Goal: Task Accomplishment & Management: Use online tool/utility

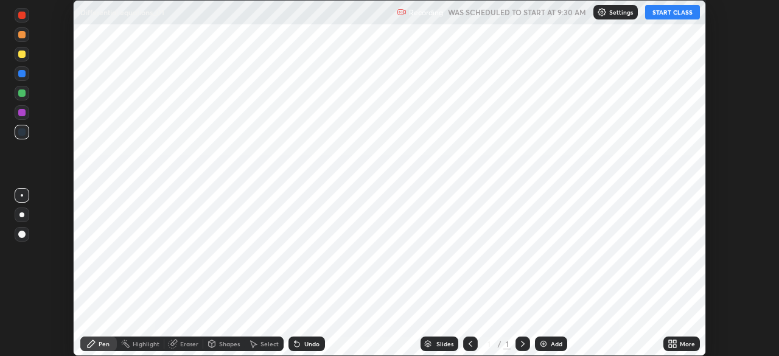
scroll to position [356, 778]
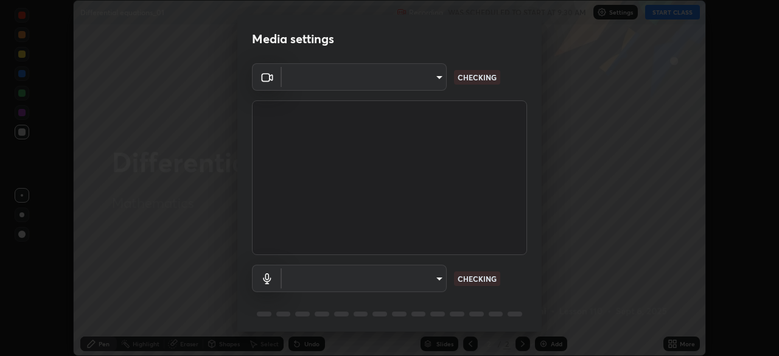
click at [437, 282] on body "Erase all Differential equations_01 Recording WAS SCHEDULED TO START AT 9:30 AM…" at bounding box center [389, 178] width 779 height 356
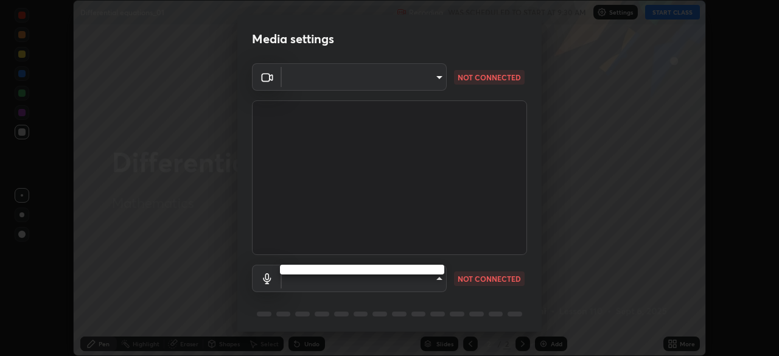
type input "e935e90e6c1ab5daa0dcc92e8481b2929d3357ce8b6dafce0a80e6d5474c7f03"
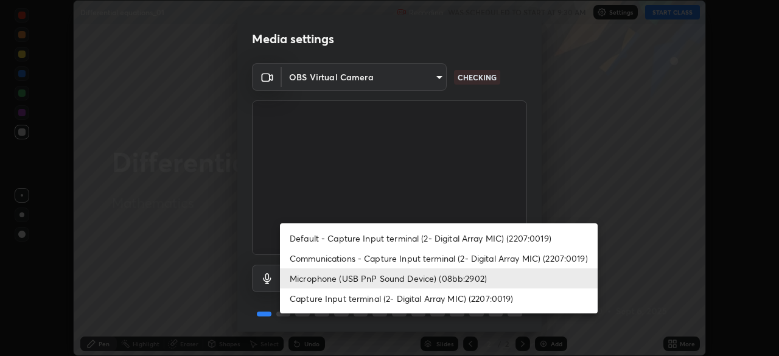
click at [407, 301] on li "Capture Input terminal (2- Digital Array MIC) (2207:0019)" at bounding box center [439, 298] width 318 height 20
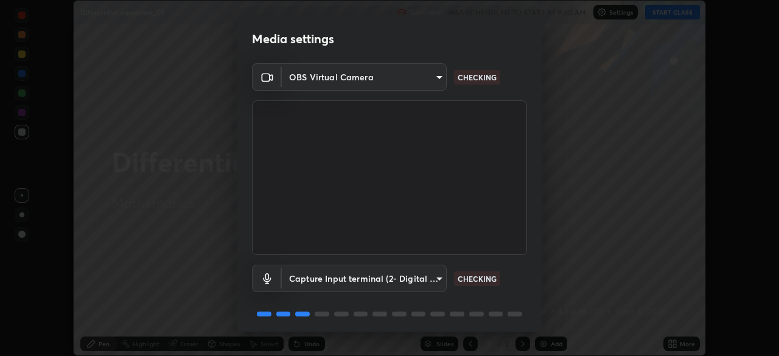
click at [430, 280] on body "Erase all Differential equations_01 Recording WAS SCHEDULED TO START AT 9:30 AM…" at bounding box center [389, 178] width 779 height 356
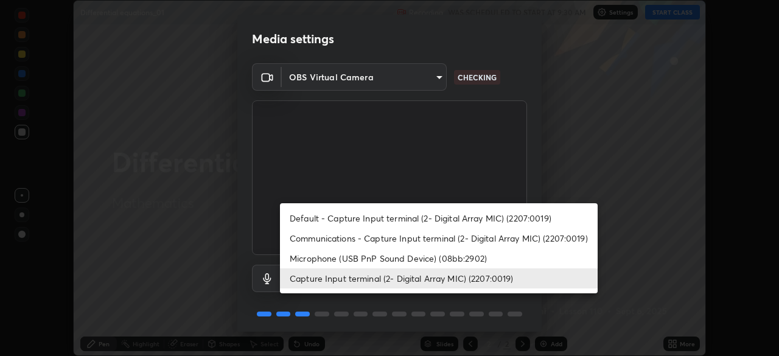
click at [406, 260] on li "Microphone (USB PnP Sound Device) (08bb:2902)" at bounding box center [439, 258] width 318 height 20
type input "c6b3c6d5c3a731f4ec6c3b5194e87e8aea126488fd752eaf3c94a14112842a4e"
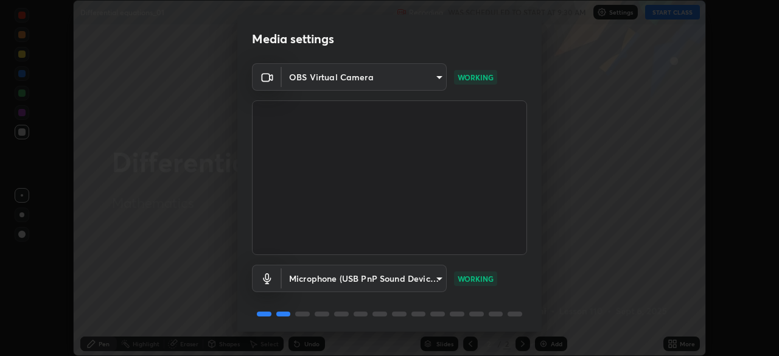
scroll to position [43, 0]
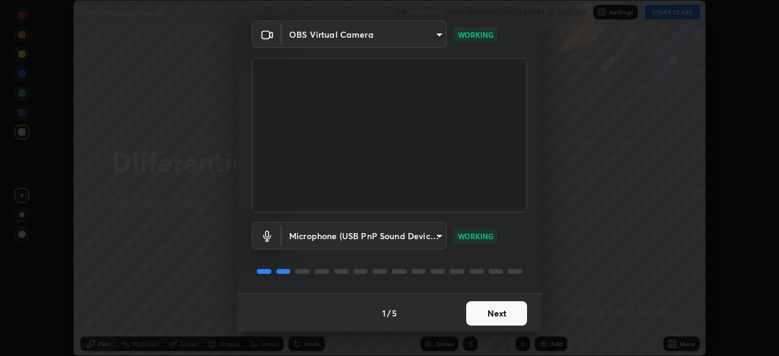
click at [492, 310] on button "Next" at bounding box center [496, 313] width 61 height 24
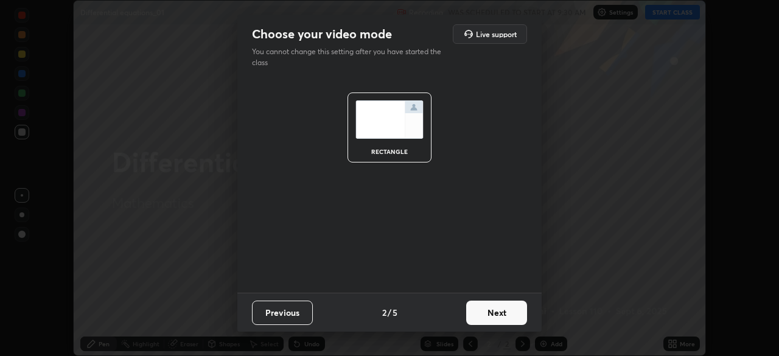
scroll to position [0, 0]
click at [503, 315] on button "Next" at bounding box center [496, 313] width 61 height 24
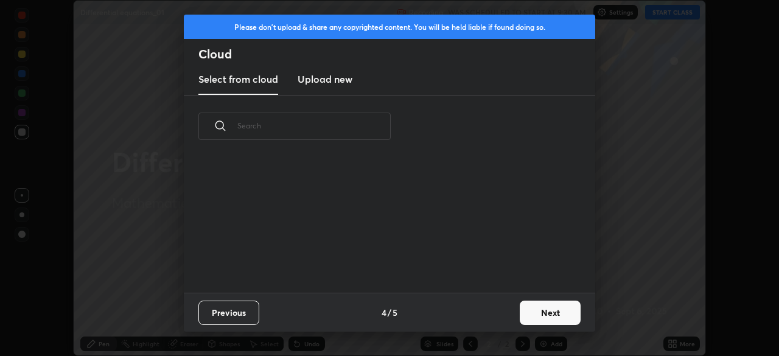
click at [534, 318] on button "Next" at bounding box center [550, 313] width 61 height 24
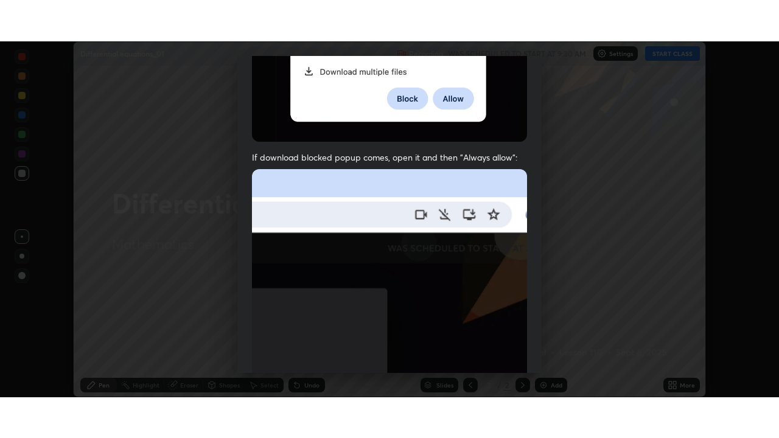
scroll to position [291, 0]
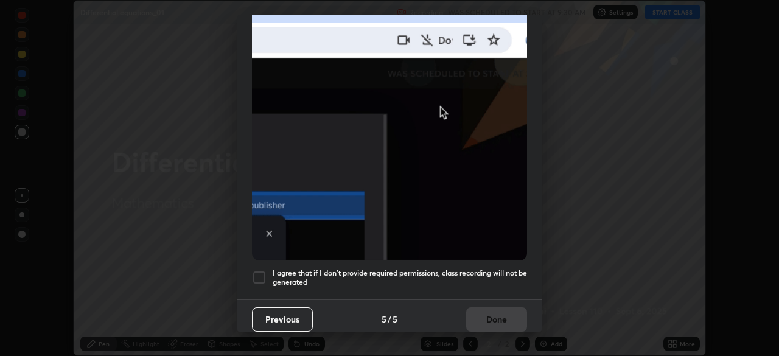
click at [257, 270] on div at bounding box center [259, 277] width 15 height 15
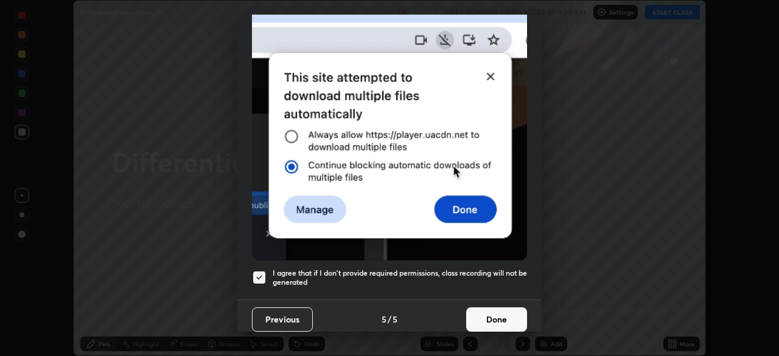
click at [484, 316] on button "Done" at bounding box center [496, 319] width 61 height 24
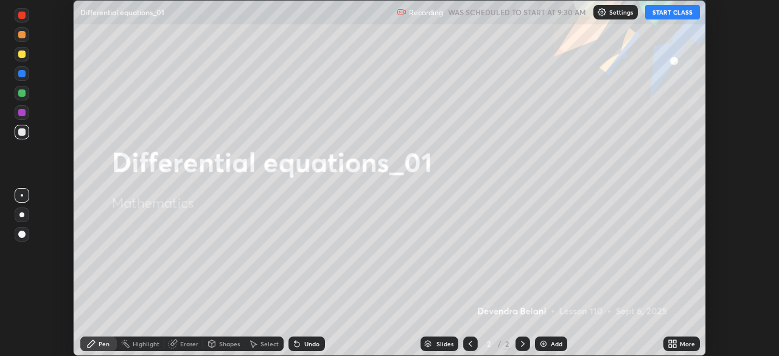
click at [666, 16] on button "START CLASS" at bounding box center [672, 12] width 55 height 15
click at [546, 348] on img at bounding box center [543, 344] width 10 height 10
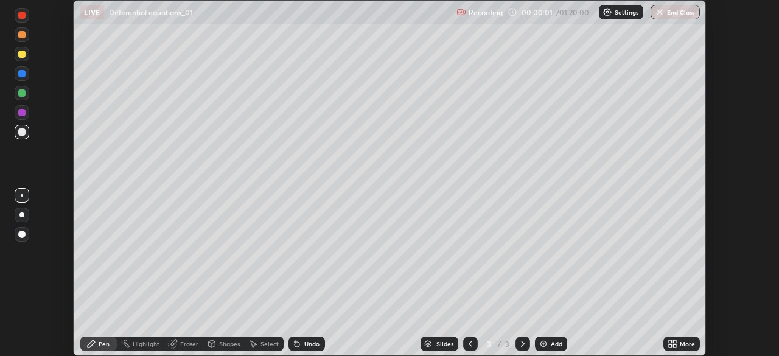
click at [670, 343] on icon at bounding box center [670, 341] width 3 height 3
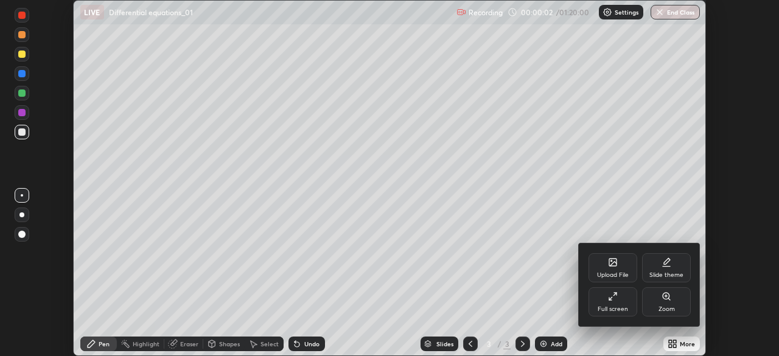
click at [613, 302] on div "Full screen" at bounding box center [612, 301] width 49 height 29
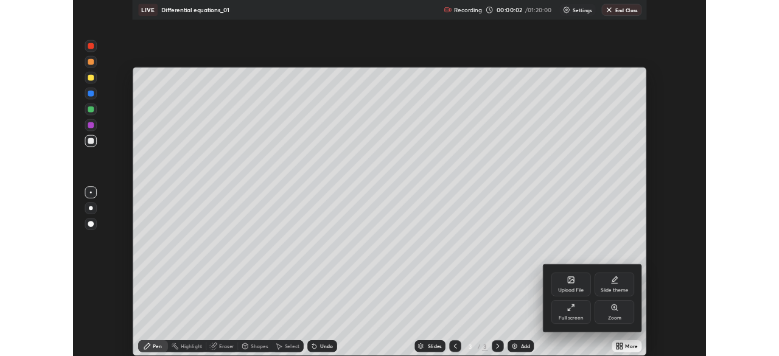
scroll to position [438, 779]
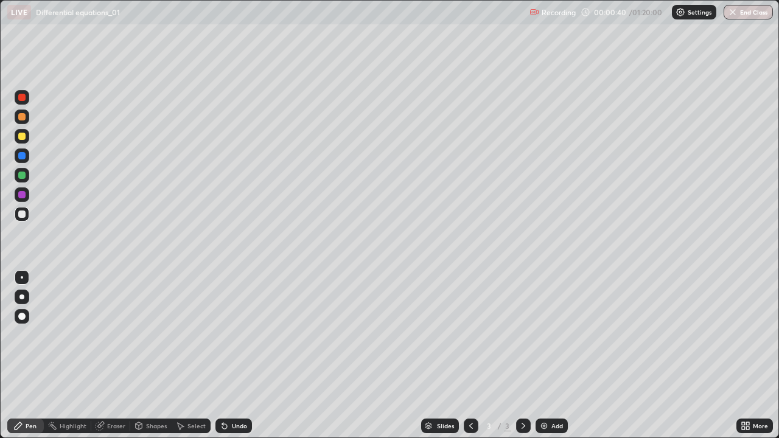
click at [22, 123] on div at bounding box center [22, 117] width 15 height 15
click at [21, 173] on div at bounding box center [21, 175] width 7 height 7
click at [19, 212] on div at bounding box center [21, 214] width 7 height 7
click at [20, 195] on div at bounding box center [21, 194] width 7 height 7
click at [23, 175] on div at bounding box center [21, 175] width 7 height 7
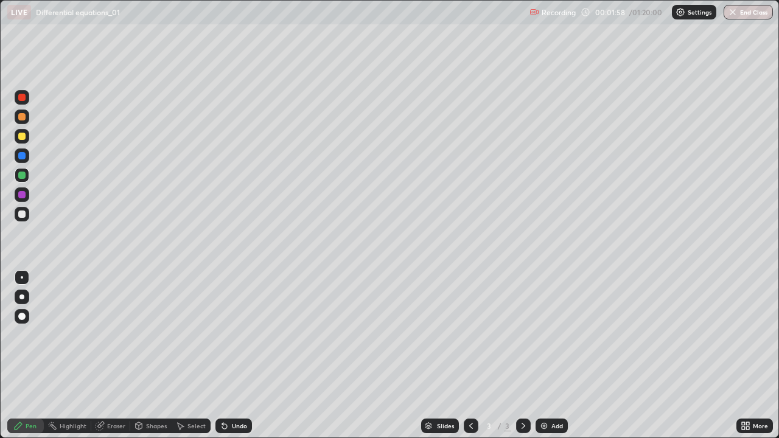
click at [22, 136] on div at bounding box center [21, 136] width 7 height 7
click at [25, 119] on div at bounding box center [22, 117] width 15 height 15
click at [22, 136] on div at bounding box center [21, 136] width 7 height 7
click at [543, 355] on img at bounding box center [544, 426] width 10 height 10
click at [22, 139] on div at bounding box center [21, 136] width 7 height 7
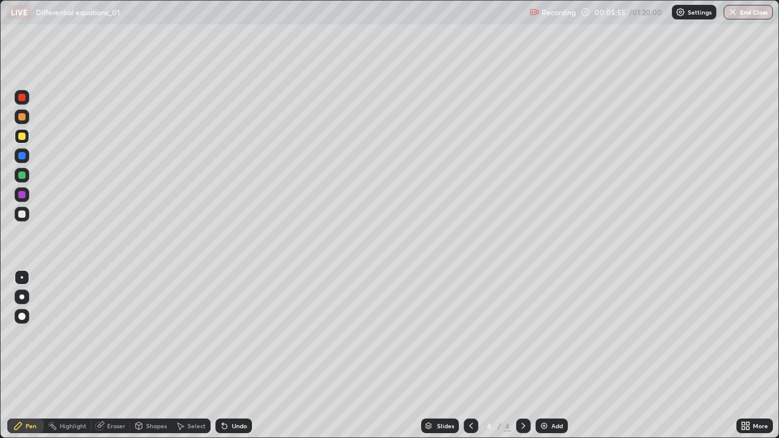
click at [22, 117] on div at bounding box center [21, 116] width 7 height 7
click at [22, 97] on div at bounding box center [21, 97] width 7 height 7
click at [20, 142] on div at bounding box center [22, 136] width 15 height 15
click at [464, 355] on div at bounding box center [471, 426] width 15 height 15
click at [522, 355] on icon at bounding box center [523, 426] width 10 height 10
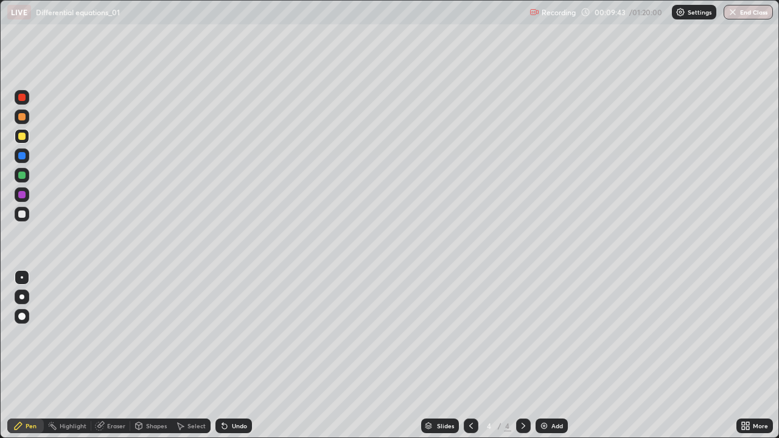
click at [521, 355] on icon at bounding box center [523, 426] width 10 height 10
click at [522, 355] on icon at bounding box center [523, 426] width 10 height 10
click at [543, 355] on img at bounding box center [544, 426] width 10 height 10
click at [19, 176] on div at bounding box center [21, 175] width 7 height 7
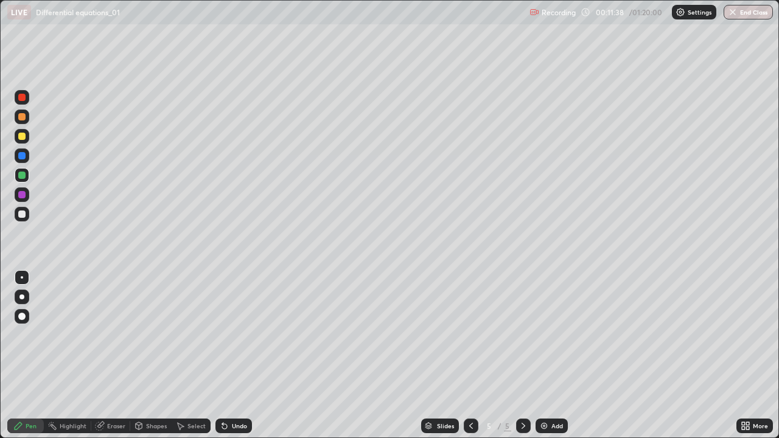
click at [243, 355] on div "Undo" at bounding box center [239, 426] width 15 height 6
click at [236, 355] on div "Undo" at bounding box center [239, 426] width 15 height 6
click at [237, 355] on div "Undo" at bounding box center [239, 426] width 15 height 6
click at [239, 355] on div "Undo" at bounding box center [233, 426] width 37 height 15
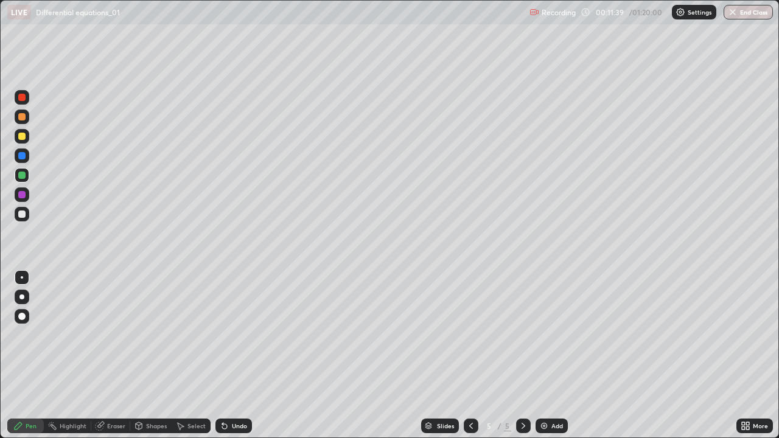
click at [237, 355] on div "Undo" at bounding box center [233, 426] width 37 height 15
click at [238, 355] on div "Undo" at bounding box center [233, 426] width 37 height 15
click at [236, 355] on div "Undo" at bounding box center [233, 426] width 37 height 15
click at [239, 355] on div "Undo" at bounding box center [239, 426] width 15 height 6
click at [237, 355] on div "Undo" at bounding box center [239, 426] width 15 height 6
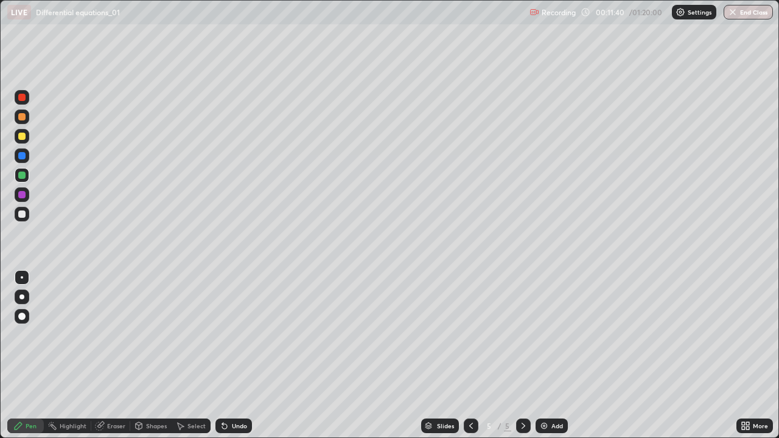
click at [237, 355] on div "Undo" at bounding box center [239, 426] width 15 height 6
click at [237, 355] on div "Undo" at bounding box center [233, 426] width 37 height 15
click at [120, 355] on div "Eraser" at bounding box center [116, 426] width 18 height 6
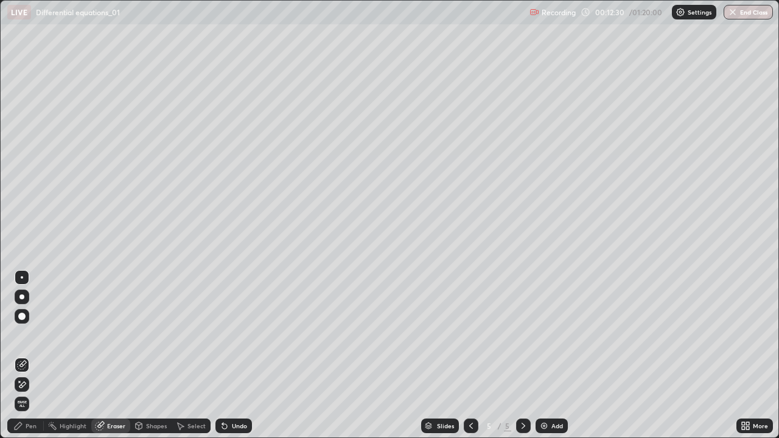
click at [39, 355] on div "Pen" at bounding box center [25, 426] width 37 height 15
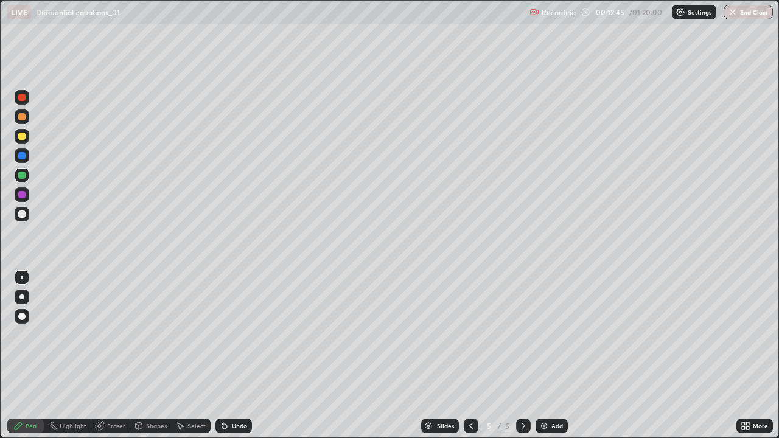
click at [23, 135] on div at bounding box center [21, 136] width 7 height 7
click at [234, 355] on div "Undo" at bounding box center [233, 426] width 37 height 15
click at [237, 355] on div "Undo" at bounding box center [233, 426] width 37 height 15
click at [232, 355] on div "Undo" at bounding box center [239, 426] width 15 height 6
click at [240, 355] on div "Undo" at bounding box center [239, 426] width 15 height 6
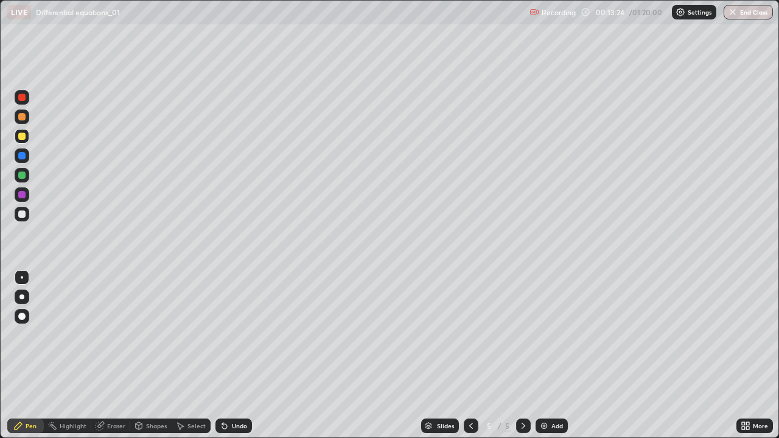
click at [22, 197] on div at bounding box center [21, 194] width 7 height 7
click at [111, 355] on div "Eraser" at bounding box center [110, 426] width 39 height 15
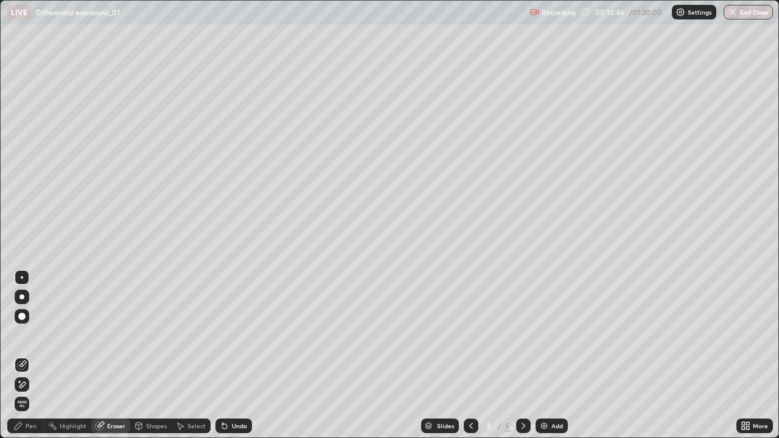
click at [232, 355] on div "Undo" at bounding box center [239, 426] width 15 height 6
click at [231, 355] on div "Undo" at bounding box center [233, 426] width 37 height 15
click at [230, 355] on div "Undo" at bounding box center [233, 426] width 37 height 15
click at [229, 355] on div "Undo" at bounding box center [233, 426] width 37 height 15
click at [226, 355] on div "Undo" at bounding box center [233, 426] width 37 height 15
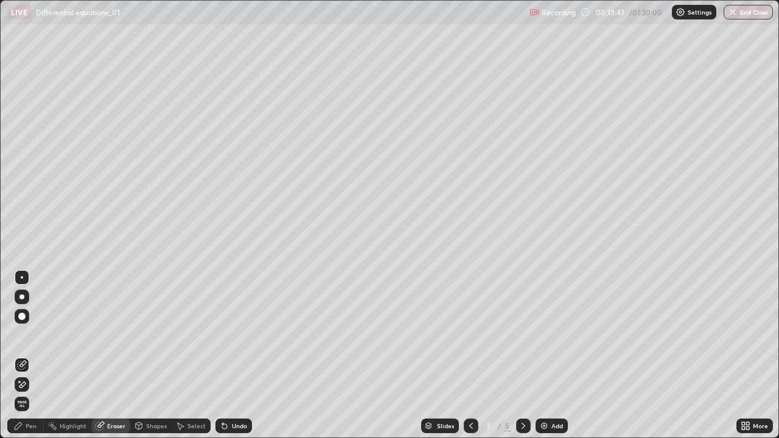
click at [223, 355] on icon at bounding box center [224, 426] width 5 height 5
click at [225, 355] on div "Undo" at bounding box center [233, 426] width 37 height 15
click at [223, 355] on icon at bounding box center [224, 426] width 5 height 5
click at [226, 355] on div "Undo" at bounding box center [233, 426] width 37 height 15
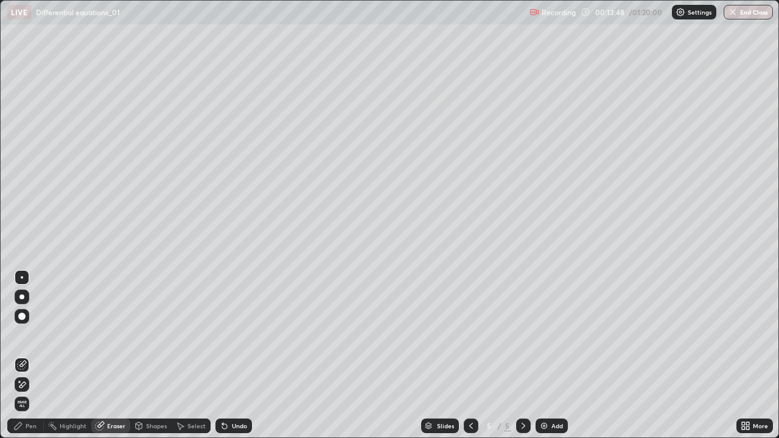
click at [226, 355] on div "Undo" at bounding box center [233, 426] width 37 height 15
click at [225, 355] on div "Undo" at bounding box center [233, 426] width 37 height 15
click at [224, 355] on icon at bounding box center [225, 426] width 10 height 10
click at [224, 355] on div "Undo" at bounding box center [233, 426] width 37 height 15
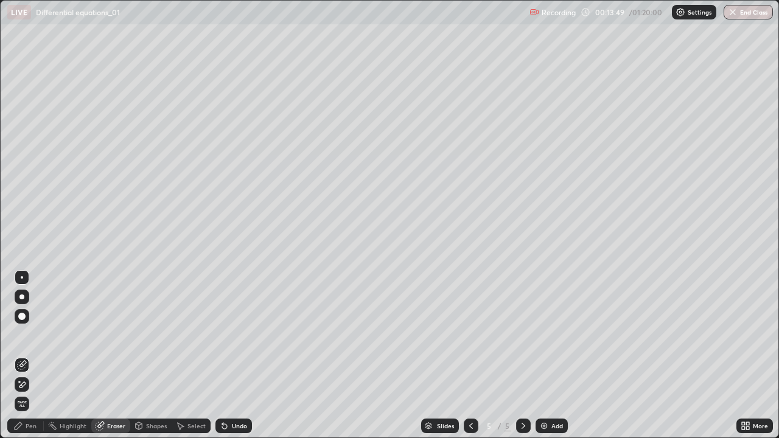
click at [238, 355] on div "Undo" at bounding box center [239, 426] width 15 height 6
click at [239, 355] on div "Undo" at bounding box center [239, 426] width 15 height 6
click at [237, 355] on div "Undo" at bounding box center [239, 426] width 15 height 6
click at [26, 355] on div "Erase all" at bounding box center [22, 404] width 15 height 15
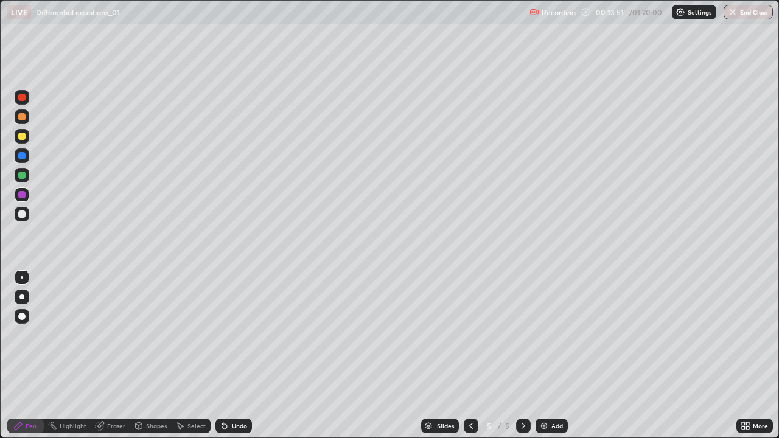
click at [25, 120] on div at bounding box center [22, 117] width 15 height 15
click at [471, 355] on icon at bounding box center [471, 426] width 4 height 6
click at [522, 355] on icon at bounding box center [523, 426] width 10 height 10
click at [523, 355] on icon at bounding box center [523, 426] width 10 height 10
click at [468, 355] on icon at bounding box center [471, 426] width 10 height 10
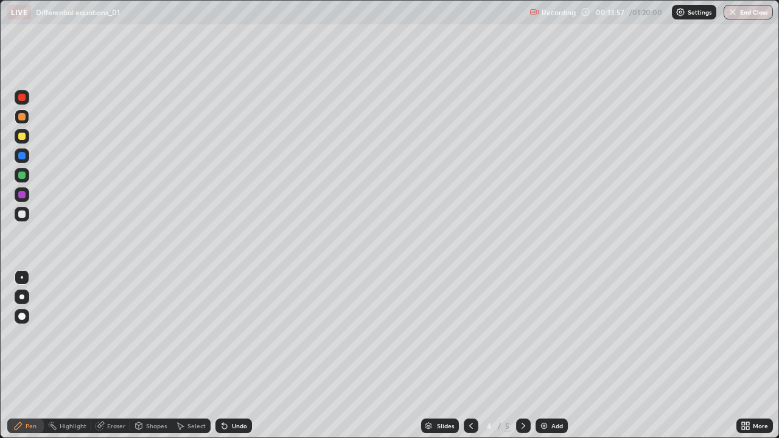
click at [470, 355] on icon at bounding box center [471, 426] width 10 height 10
click at [528, 355] on div at bounding box center [523, 426] width 15 height 15
click at [522, 355] on icon at bounding box center [523, 426] width 4 height 6
click at [237, 355] on div "Undo" at bounding box center [233, 426] width 37 height 15
click at [237, 355] on div "Undo" at bounding box center [239, 426] width 15 height 6
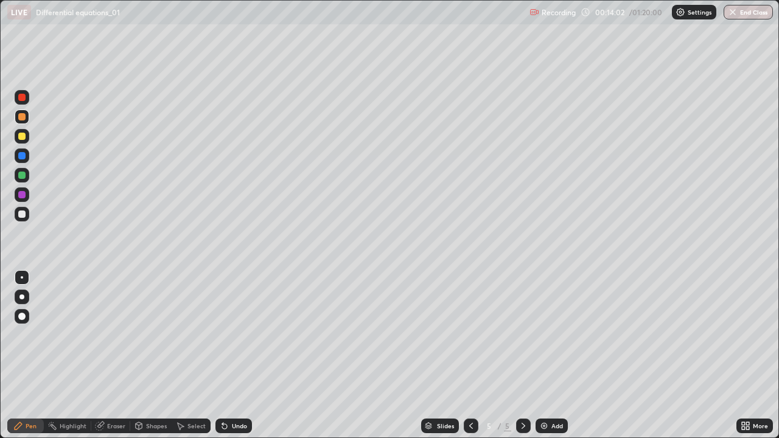
click at [237, 355] on div "Undo" at bounding box center [239, 426] width 15 height 6
click at [239, 355] on div "Undo" at bounding box center [239, 426] width 15 height 6
click at [237, 355] on div "Undo" at bounding box center [233, 426] width 37 height 15
click at [239, 355] on div "Undo" at bounding box center [233, 426] width 37 height 15
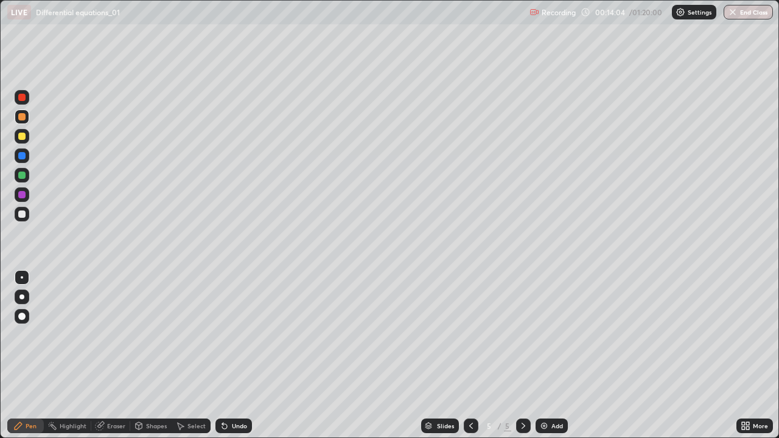
click at [470, 355] on icon at bounding box center [471, 426] width 10 height 10
click at [240, 355] on div "Undo" at bounding box center [239, 426] width 15 height 6
click at [236, 355] on div "Undo" at bounding box center [239, 426] width 15 height 6
click at [234, 355] on div "Undo" at bounding box center [239, 426] width 15 height 6
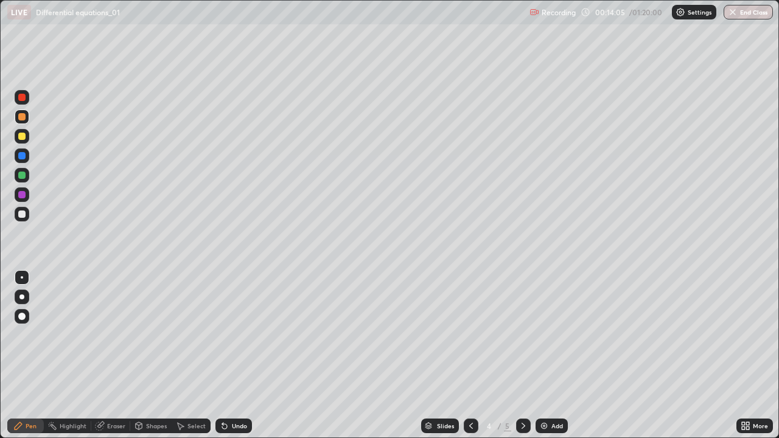
click at [234, 355] on div "Undo" at bounding box center [239, 426] width 15 height 6
click at [235, 355] on div "Undo" at bounding box center [239, 426] width 15 height 6
click at [236, 355] on div "Undo" at bounding box center [239, 426] width 15 height 6
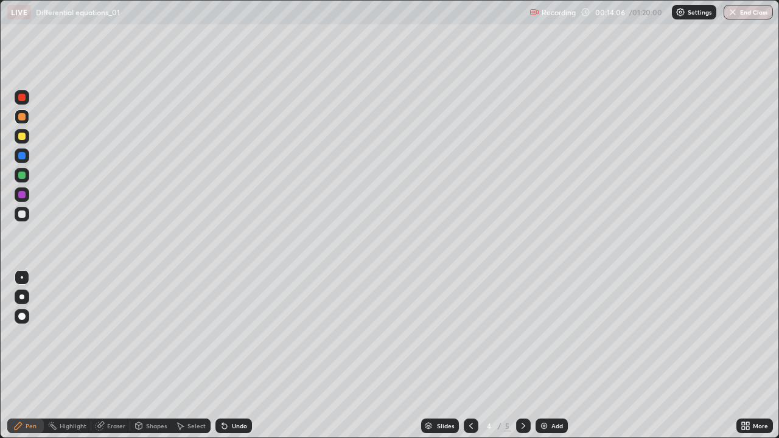
click at [237, 355] on div "Undo" at bounding box center [239, 426] width 15 height 6
click at [239, 355] on div "Undo" at bounding box center [239, 426] width 15 height 6
click at [241, 355] on div "Undo" at bounding box center [233, 426] width 37 height 15
click at [520, 355] on icon at bounding box center [523, 426] width 10 height 10
click at [516, 355] on div at bounding box center [523, 426] width 15 height 15
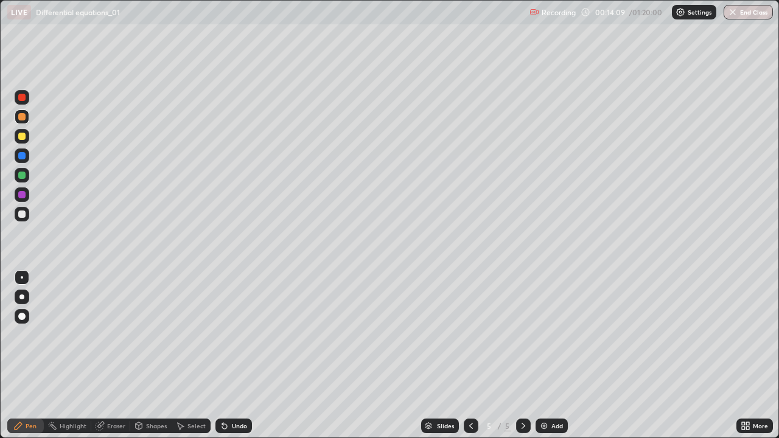
click at [468, 355] on icon at bounding box center [471, 426] width 10 height 10
click at [522, 355] on icon at bounding box center [523, 426] width 10 height 10
click at [35, 355] on div "Pen" at bounding box center [25, 426] width 37 height 15
click at [22, 137] on div at bounding box center [21, 136] width 7 height 7
click at [23, 159] on div at bounding box center [22, 155] width 15 height 15
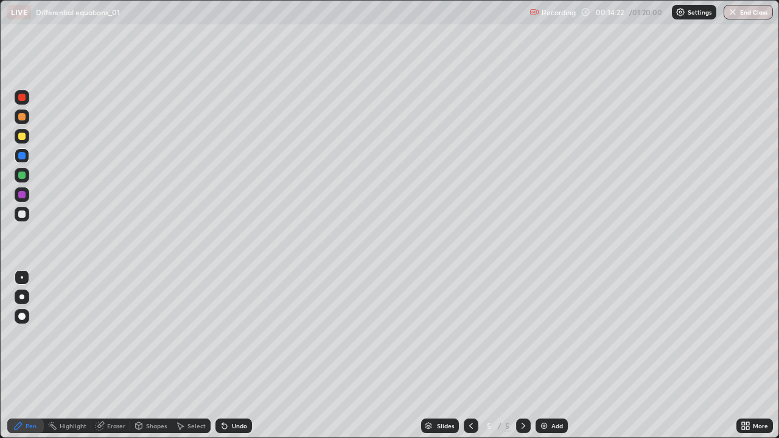
click at [239, 355] on div "Undo" at bounding box center [239, 426] width 15 height 6
click at [241, 355] on div "Undo" at bounding box center [239, 426] width 15 height 6
click at [235, 355] on div "Undo" at bounding box center [239, 426] width 15 height 6
click at [236, 355] on div "Undo" at bounding box center [233, 426] width 37 height 15
click at [240, 355] on div "Undo" at bounding box center [233, 426] width 37 height 15
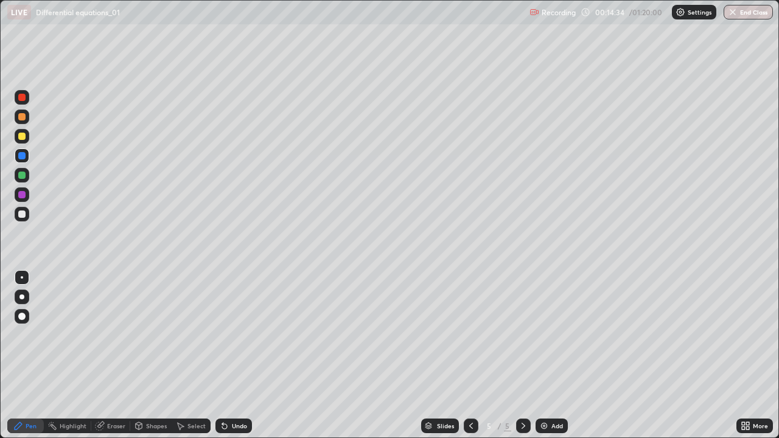
click at [21, 117] on div at bounding box center [21, 116] width 7 height 7
click at [242, 355] on div "Undo" at bounding box center [239, 426] width 15 height 6
click at [239, 355] on div "Undo" at bounding box center [239, 426] width 15 height 6
click at [233, 355] on div "Undo" at bounding box center [233, 426] width 37 height 15
click at [241, 355] on div "Undo" at bounding box center [239, 426] width 15 height 6
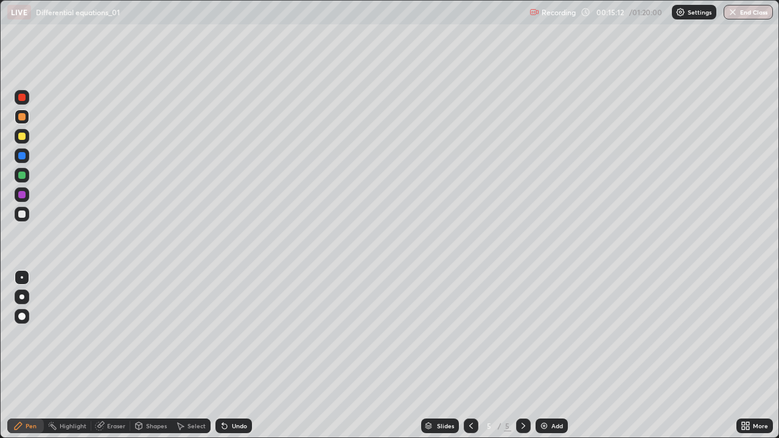
click at [240, 355] on div "Undo" at bounding box center [239, 426] width 15 height 6
click at [246, 355] on div "Undo" at bounding box center [233, 426] width 37 height 15
click at [22, 156] on div at bounding box center [21, 155] width 7 height 7
click at [27, 101] on div at bounding box center [22, 97] width 15 height 15
click at [242, 355] on div "Undo" at bounding box center [239, 426] width 15 height 6
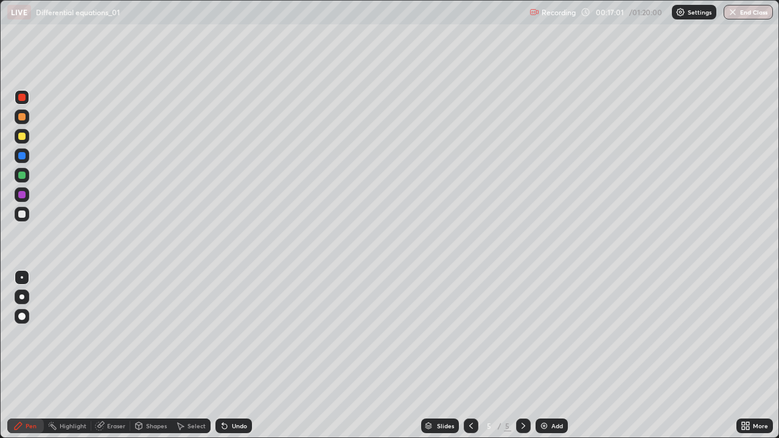
click at [235, 355] on div "Undo" at bounding box center [239, 426] width 15 height 6
click at [229, 355] on div "Undo" at bounding box center [233, 426] width 37 height 15
click at [232, 355] on div "Undo" at bounding box center [239, 426] width 15 height 6
click at [235, 355] on div "Undo" at bounding box center [239, 426] width 15 height 6
click at [234, 355] on div "Undo" at bounding box center [233, 426] width 37 height 15
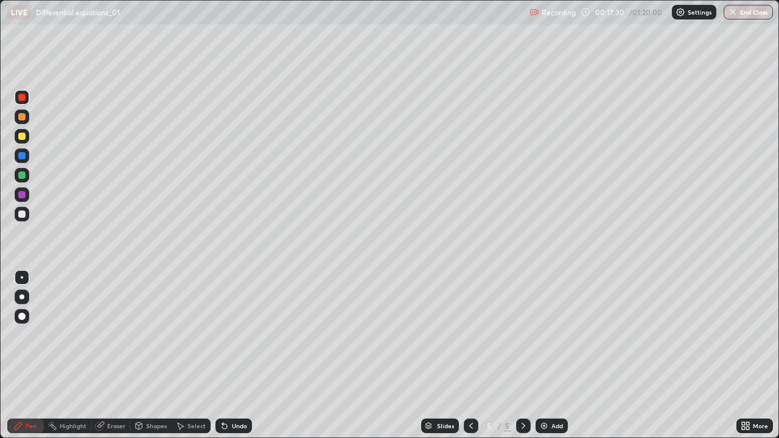
click at [234, 355] on div "Undo" at bounding box center [233, 426] width 37 height 15
click at [232, 355] on div "Undo" at bounding box center [233, 426] width 37 height 15
click at [229, 355] on div "Undo" at bounding box center [233, 426] width 37 height 15
click at [228, 355] on div "Undo" at bounding box center [233, 426] width 37 height 15
click at [230, 355] on div "Undo" at bounding box center [233, 426] width 37 height 15
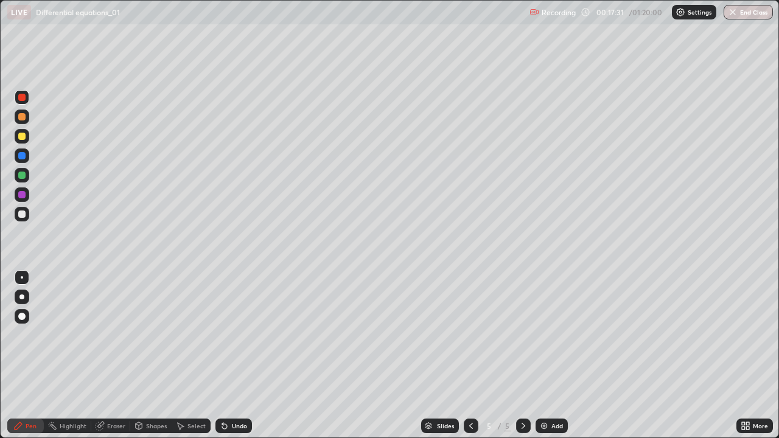
click at [229, 355] on div "Undo" at bounding box center [233, 426] width 37 height 15
click at [230, 355] on div "Undo" at bounding box center [233, 426] width 37 height 15
click at [228, 355] on div "Undo" at bounding box center [233, 426] width 37 height 15
click at [226, 355] on div "Undo" at bounding box center [233, 426] width 37 height 15
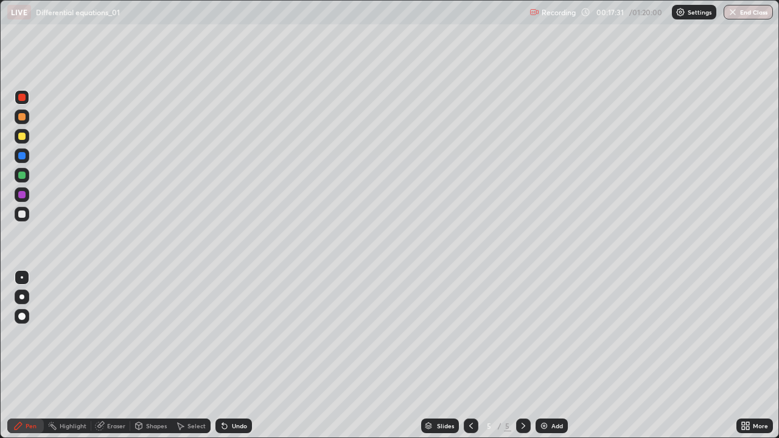
click at [226, 355] on div "Undo" at bounding box center [233, 426] width 37 height 15
click at [228, 355] on div "Undo" at bounding box center [233, 426] width 37 height 15
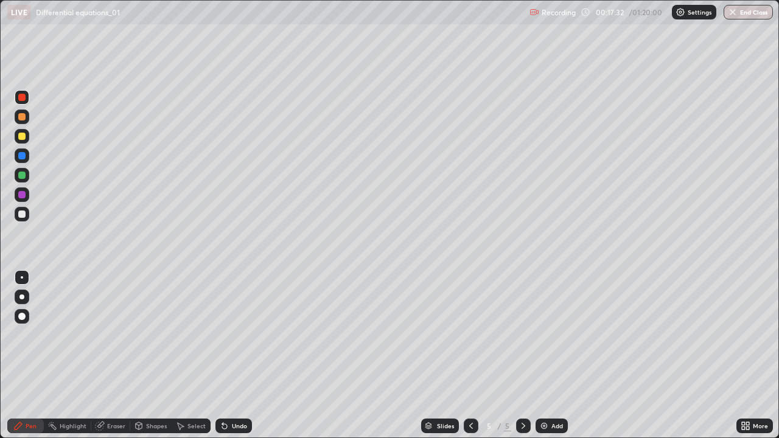
click at [228, 355] on div "Undo" at bounding box center [233, 426] width 37 height 15
click at [226, 355] on div "Undo" at bounding box center [233, 426] width 37 height 15
click at [227, 355] on div "Undo" at bounding box center [233, 426] width 37 height 15
click at [228, 355] on icon at bounding box center [225, 426] width 10 height 10
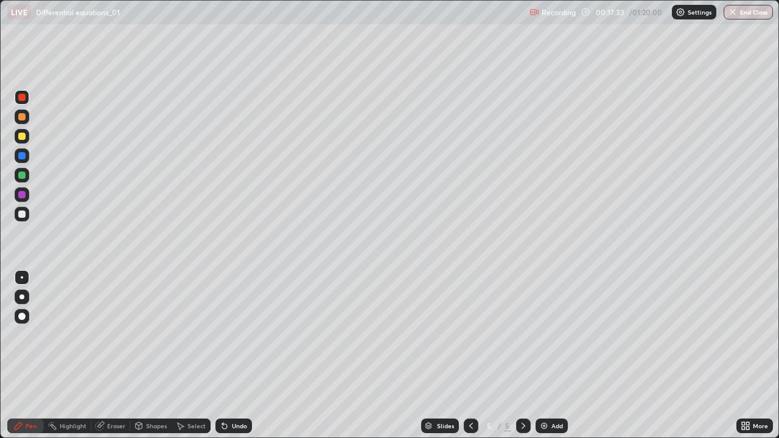
click at [226, 355] on icon at bounding box center [225, 426] width 10 height 10
click at [223, 355] on icon at bounding box center [224, 426] width 5 height 5
click at [227, 355] on icon at bounding box center [225, 426] width 10 height 10
click at [228, 355] on icon at bounding box center [225, 426] width 10 height 10
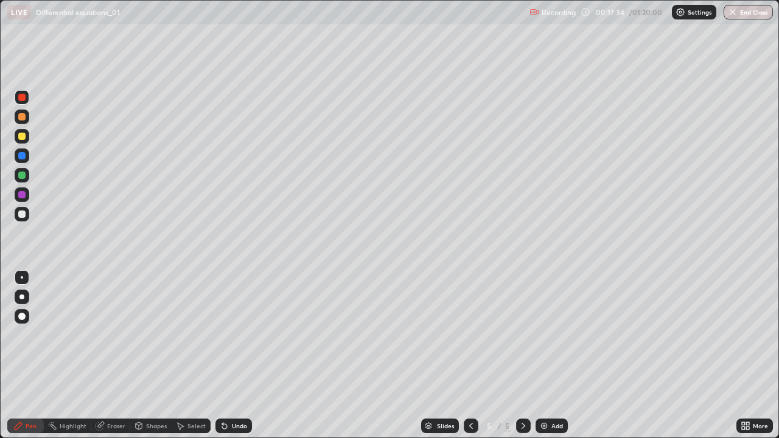
click at [227, 355] on icon at bounding box center [225, 426] width 10 height 10
click at [229, 355] on div "Undo" at bounding box center [233, 426] width 37 height 15
click at [228, 355] on div "Undo" at bounding box center [233, 426] width 37 height 15
click at [227, 355] on icon at bounding box center [225, 426] width 10 height 10
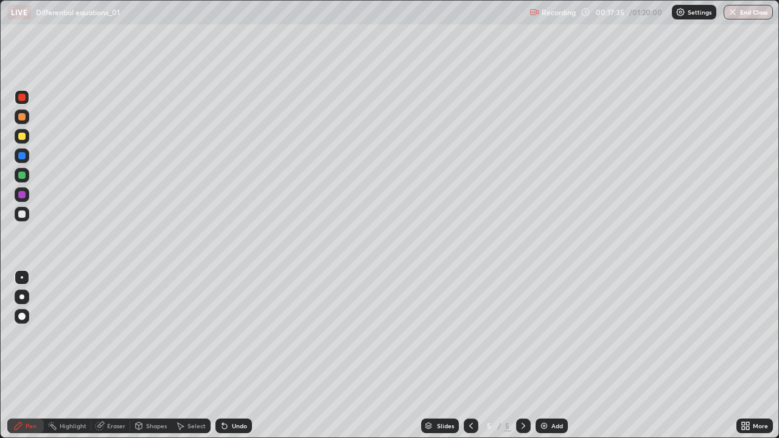
click at [228, 355] on div "Undo" at bounding box center [233, 426] width 37 height 15
click at [232, 355] on div "Undo" at bounding box center [239, 426] width 15 height 6
click at [230, 355] on div "Undo" at bounding box center [233, 426] width 37 height 15
click at [232, 355] on div "Undo" at bounding box center [239, 426] width 15 height 6
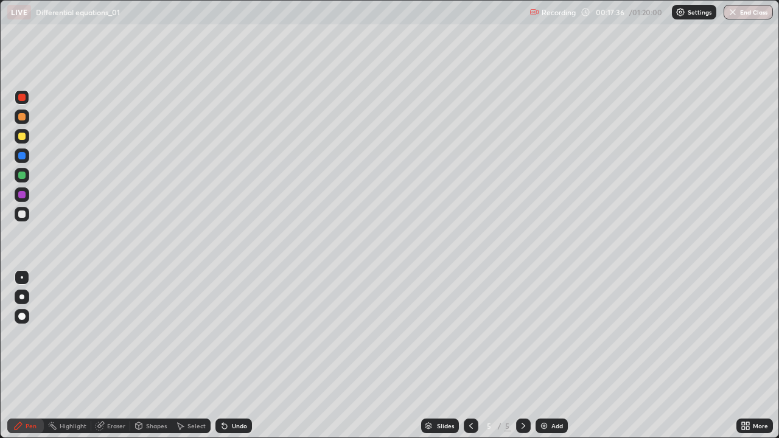
click at [232, 355] on div "Undo" at bounding box center [239, 426] width 15 height 6
click at [229, 355] on div "Undo" at bounding box center [233, 426] width 37 height 15
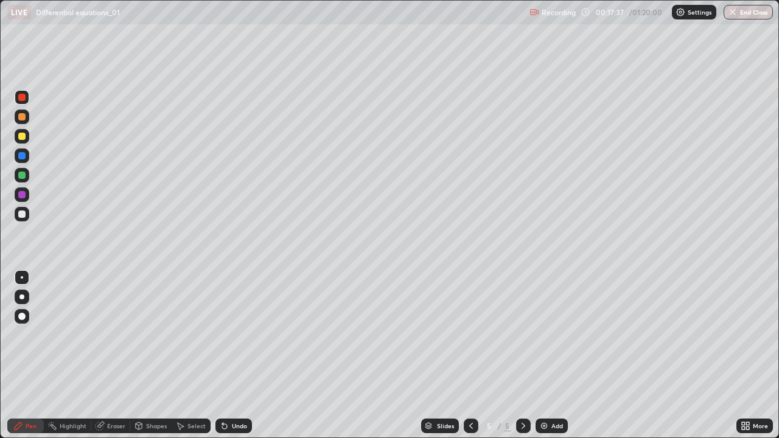
click at [229, 355] on div "Undo" at bounding box center [233, 426] width 37 height 15
click at [232, 355] on div "Undo" at bounding box center [239, 426] width 15 height 6
click at [231, 355] on div "Undo" at bounding box center [233, 426] width 37 height 15
click at [232, 355] on div "Undo" at bounding box center [239, 426] width 15 height 6
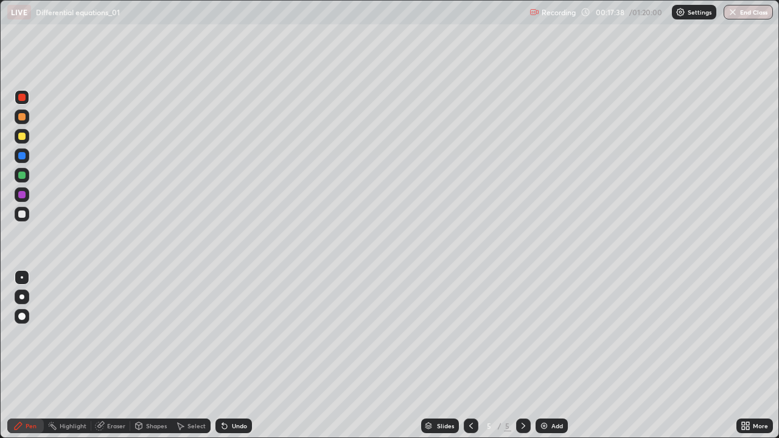
click at [232, 355] on div "Undo" at bounding box center [239, 426] width 15 height 6
click at [21, 117] on div at bounding box center [21, 116] width 7 height 7
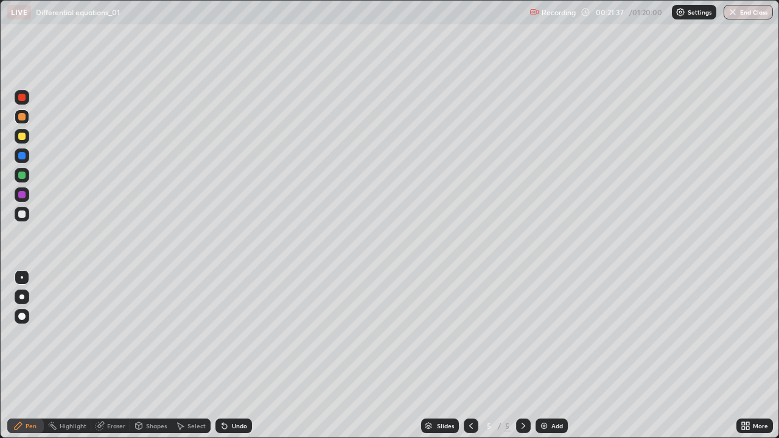
click at [470, 355] on icon at bounding box center [471, 426] width 10 height 10
click at [469, 355] on icon at bounding box center [471, 426] width 4 height 6
click at [521, 355] on icon at bounding box center [523, 426] width 10 height 10
click at [523, 355] on icon at bounding box center [523, 426] width 10 height 10
click at [523, 355] on div at bounding box center [523, 426] width 15 height 15
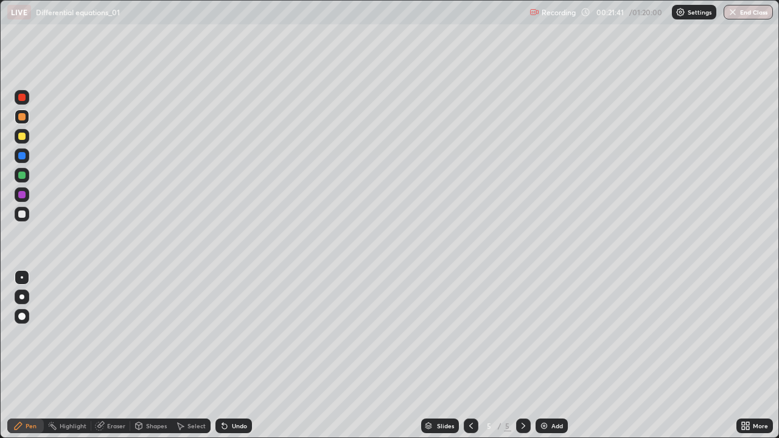
click at [524, 355] on div at bounding box center [523, 426] width 15 height 24
click at [524, 355] on div at bounding box center [523, 426] width 15 height 15
click at [541, 355] on img at bounding box center [544, 426] width 10 height 10
click at [20, 220] on div at bounding box center [22, 214] width 15 height 15
click at [23, 139] on div at bounding box center [21, 136] width 7 height 7
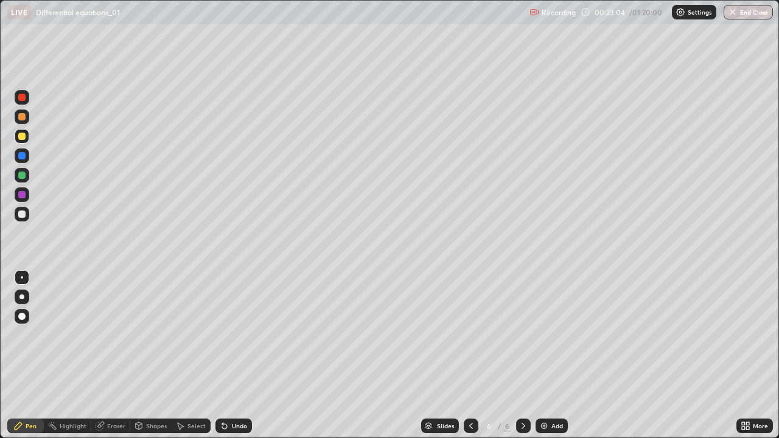
click at [23, 175] on div at bounding box center [21, 175] width 7 height 7
click at [232, 355] on div "Undo" at bounding box center [239, 426] width 15 height 6
click at [230, 355] on div "Undo" at bounding box center [233, 426] width 37 height 15
click at [234, 355] on div "Undo" at bounding box center [233, 426] width 37 height 15
click at [119, 355] on div "Eraser" at bounding box center [116, 426] width 18 height 6
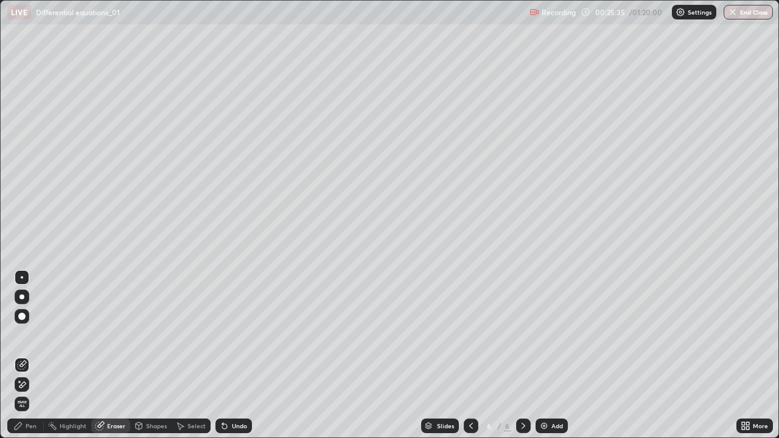
click at [37, 355] on div "Pen" at bounding box center [25, 426] width 37 height 15
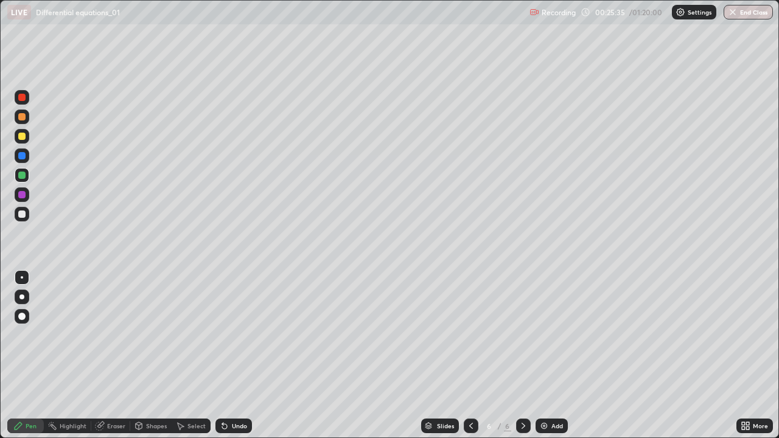
click at [26, 141] on div at bounding box center [22, 136] width 15 height 15
click at [542, 355] on img at bounding box center [544, 426] width 10 height 10
click at [23, 169] on div at bounding box center [22, 175] width 15 height 15
click at [24, 141] on div at bounding box center [22, 136] width 15 height 15
click at [23, 158] on div at bounding box center [21, 155] width 7 height 7
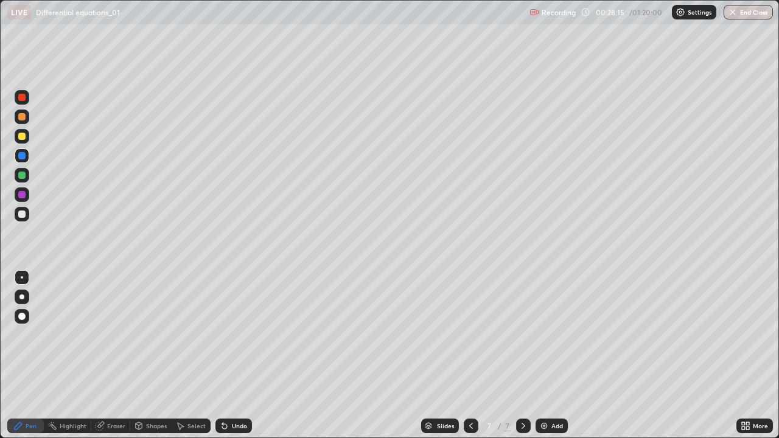
click at [235, 355] on div "Undo" at bounding box center [233, 426] width 37 height 15
click at [232, 355] on div "Undo" at bounding box center [239, 426] width 15 height 6
click at [235, 355] on div "Undo" at bounding box center [239, 426] width 15 height 6
click at [239, 355] on div "Undo" at bounding box center [239, 426] width 15 height 6
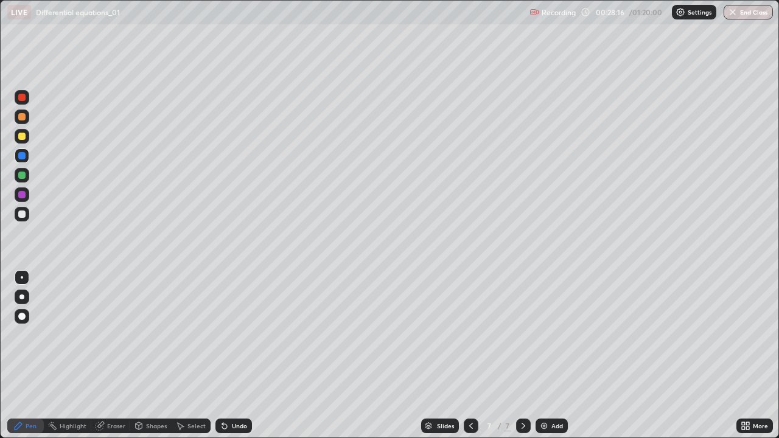
click at [239, 355] on div "Undo" at bounding box center [239, 426] width 15 height 6
click at [236, 355] on div "Undo" at bounding box center [239, 426] width 15 height 6
click at [235, 355] on div "Undo" at bounding box center [239, 426] width 15 height 6
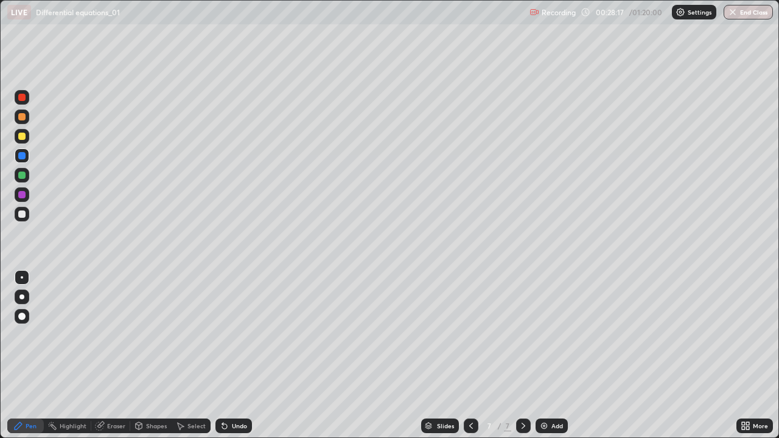
click at [235, 355] on div "Undo" at bounding box center [233, 426] width 37 height 15
click at [236, 355] on div "Undo" at bounding box center [233, 426] width 37 height 15
click at [237, 355] on div "Undo" at bounding box center [233, 426] width 37 height 15
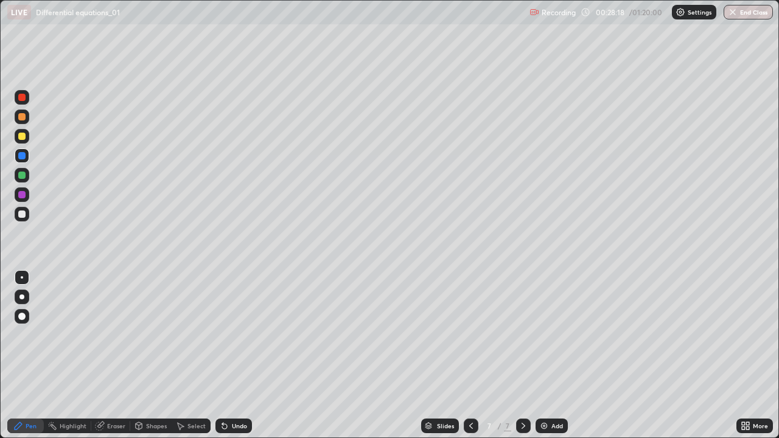
click at [238, 355] on div "Undo" at bounding box center [233, 426] width 37 height 15
click at [239, 355] on div "Undo" at bounding box center [233, 426] width 37 height 15
click at [238, 355] on div "Undo" at bounding box center [233, 426] width 37 height 15
click at [239, 355] on div "Undo" at bounding box center [233, 426] width 37 height 15
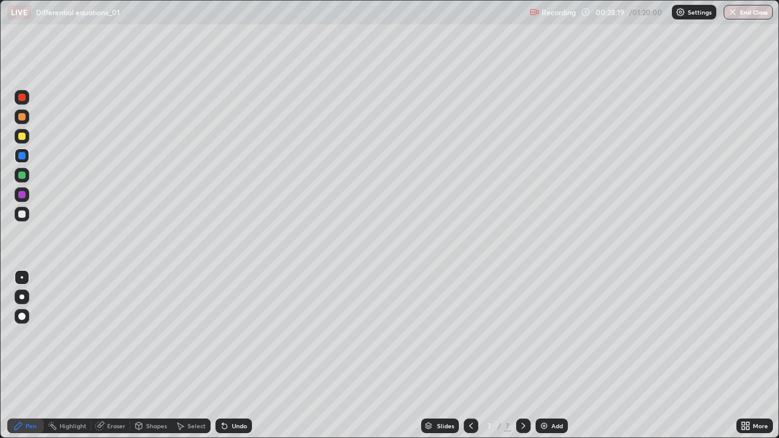
click at [239, 355] on div "Undo" at bounding box center [233, 426] width 37 height 15
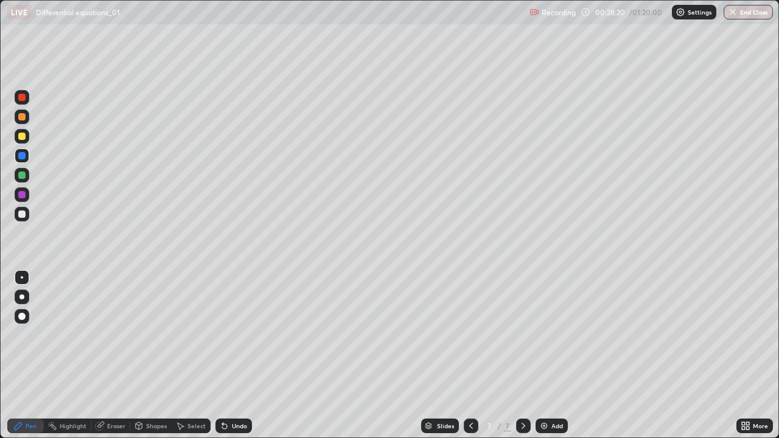
click at [239, 355] on div "Undo" at bounding box center [233, 426] width 37 height 15
click at [237, 355] on div "Undo" at bounding box center [239, 426] width 15 height 6
click at [236, 355] on div "Undo" at bounding box center [239, 426] width 15 height 6
click at [21, 139] on div at bounding box center [21, 136] width 7 height 7
click at [547, 355] on img at bounding box center [544, 426] width 10 height 10
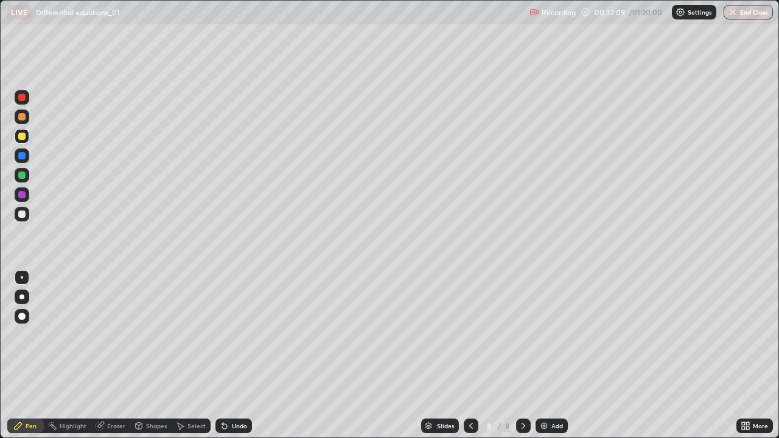
click at [239, 355] on div "Undo" at bounding box center [239, 426] width 15 height 6
click at [237, 355] on div "Undo" at bounding box center [233, 426] width 37 height 15
click at [235, 355] on div "Undo" at bounding box center [233, 426] width 37 height 15
click at [240, 355] on div "Undo" at bounding box center [233, 426] width 37 height 15
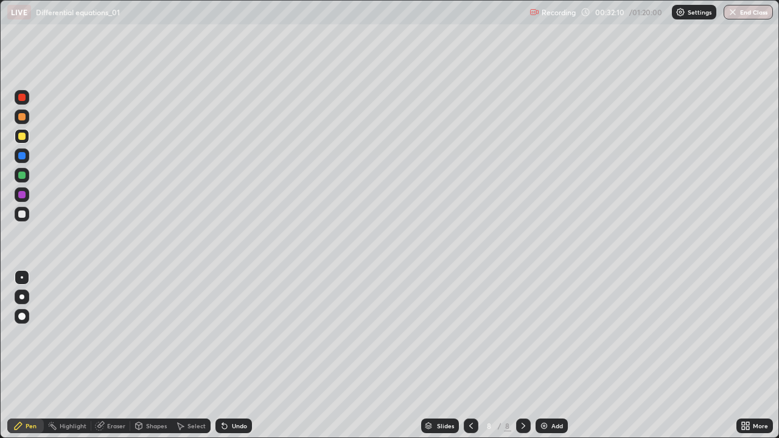
click at [240, 355] on div "Undo" at bounding box center [233, 426] width 37 height 15
click at [239, 355] on div "Undo" at bounding box center [233, 426] width 37 height 15
click at [21, 180] on div at bounding box center [22, 175] width 15 height 15
click at [522, 355] on icon at bounding box center [523, 426] width 4 height 6
click at [556, 355] on div "Add" at bounding box center [557, 426] width 12 height 6
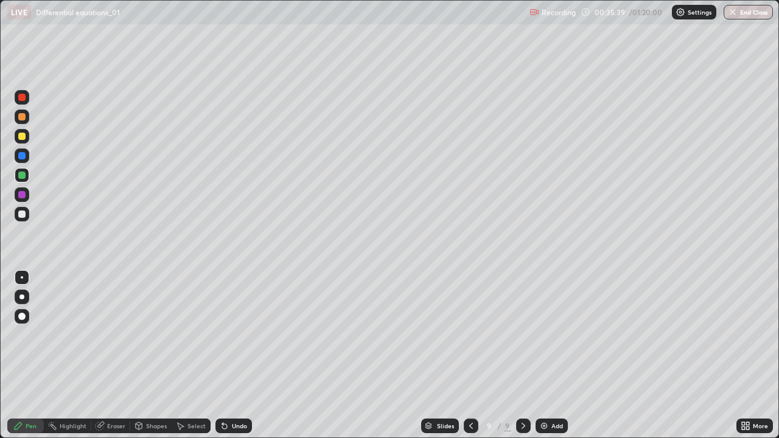
click at [198, 355] on div "Select" at bounding box center [196, 426] width 18 height 6
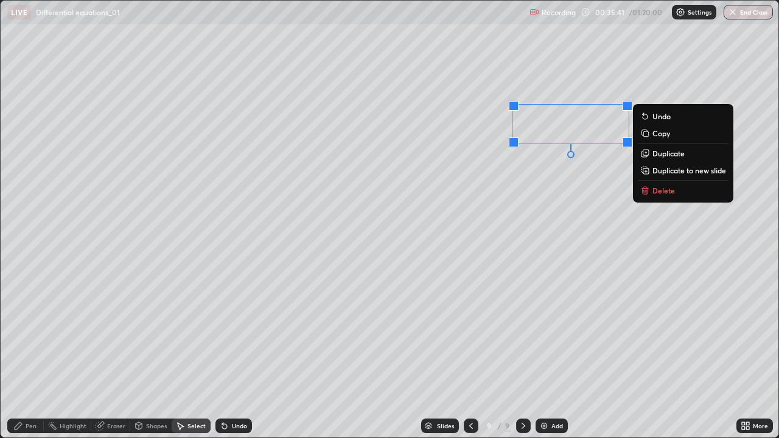
click at [654, 196] on button "Delete" at bounding box center [683, 190] width 91 height 15
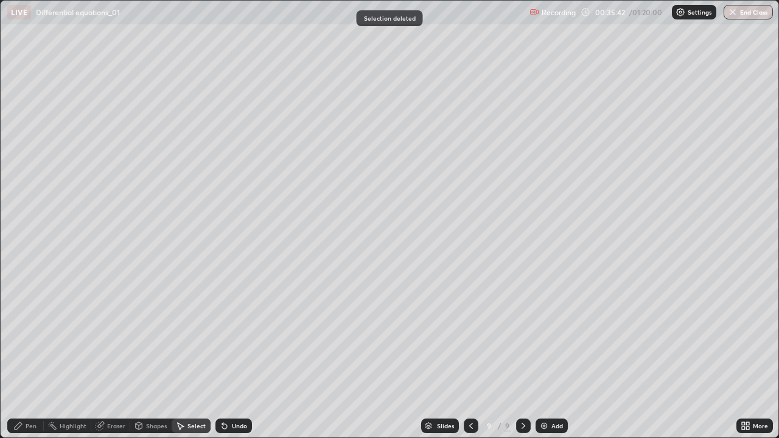
click at [29, 355] on div "Pen" at bounding box center [31, 426] width 11 height 6
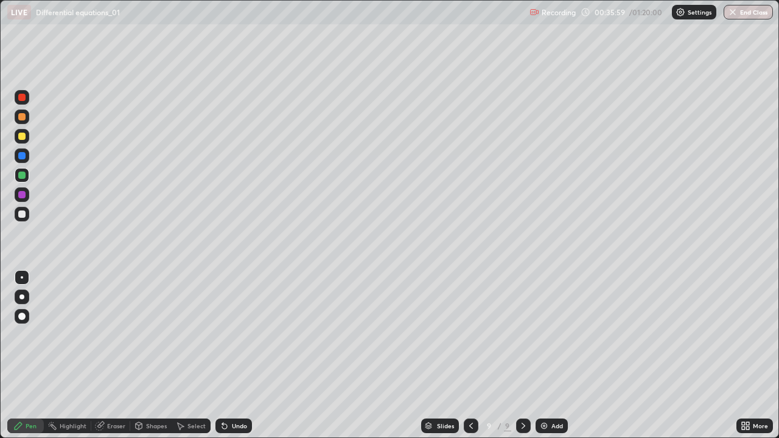
click at [521, 355] on div at bounding box center [523, 426] width 15 height 15
click at [472, 355] on div at bounding box center [471, 426] width 15 height 15
click at [522, 355] on icon at bounding box center [523, 426] width 10 height 10
click at [465, 355] on div at bounding box center [471, 426] width 15 height 15
click at [522, 355] on icon at bounding box center [523, 426] width 10 height 10
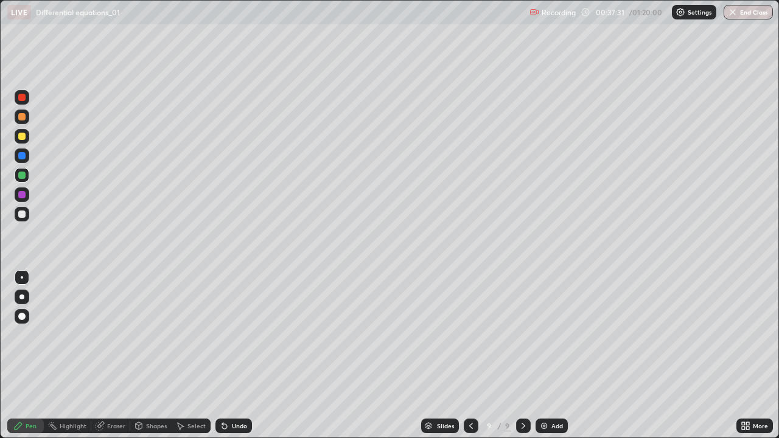
click at [540, 355] on img at bounding box center [544, 426] width 10 height 10
click at [247, 355] on div "Undo" at bounding box center [233, 426] width 37 height 15
click at [244, 355] on div "Undo" at bounding box center [233, 426] width 37 height 15
click at [464, 355] on div at bounding box center [470, 426] width 15 height 15
click at [467, 355] on icon at bounding box center [470, 426] width 10 height 10
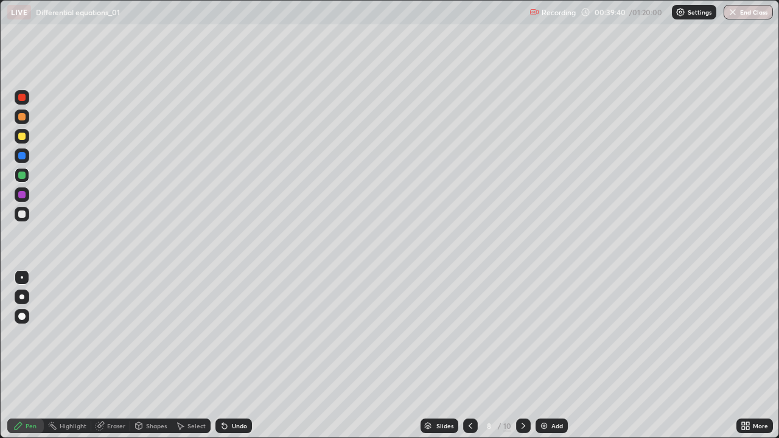
click at [467, 355] on icon at bounding box center [470, 426] width 10 height 10
click at [468, 355] on icon at bounding box center [470, 426] width 10 height 10
click at [470, 355] on icon at bounding box center [470, 426] width 10 height 10
click at [475, 355] on div at bounding box center [470, 426] width 15 height 15
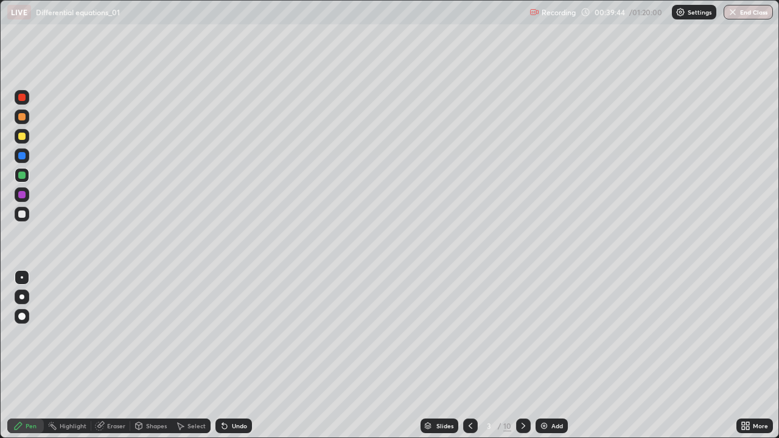
click at [522, 355] on icon at bounding box center [523, 426] width 10 height 10
click at [516, 355] on div at bounding box center [523, 426] width 15 height 15
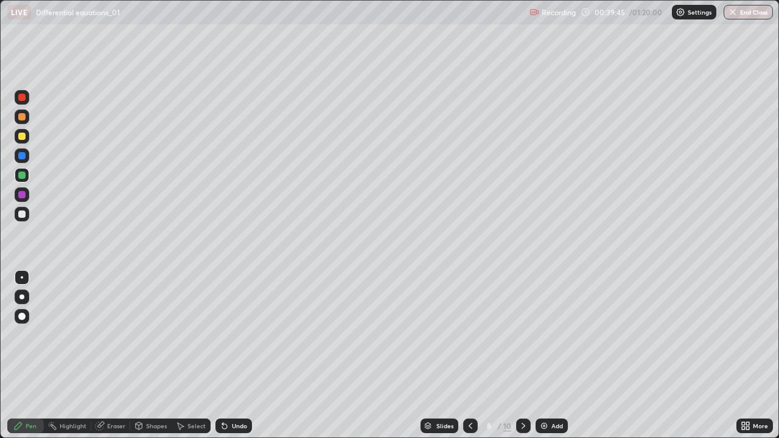
click at [516, 355] on div at bounding box center [523, 426] width 15 height 15
click at [522, 355] on icon at bounding box center [523, 426] width 10 height 10
click at [542, 355] on img at bounding box center [544, 426] width 10 height 10
click at [24, 139] on div at bounding box center [22, 136] width 15 height 15
click at [23, 216] on div at bounding box center [21, 214] width 7 height 7
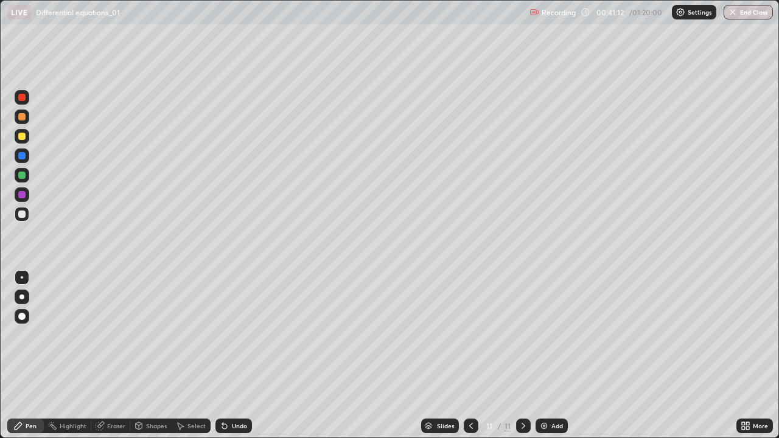
click at [243, 355] on div "Undo" at bounding box center [233, 426] width 37 height 15
click at [239, 355] on div "Undo" at bounding box center [233, 426] width 37 height 15
click at [237, 355] on div "Undo" at bounding box center [233, 426] width 37 height 15
click at [240, 355] on div "Undo" at bounding box center [239, 426] width 15 height 6
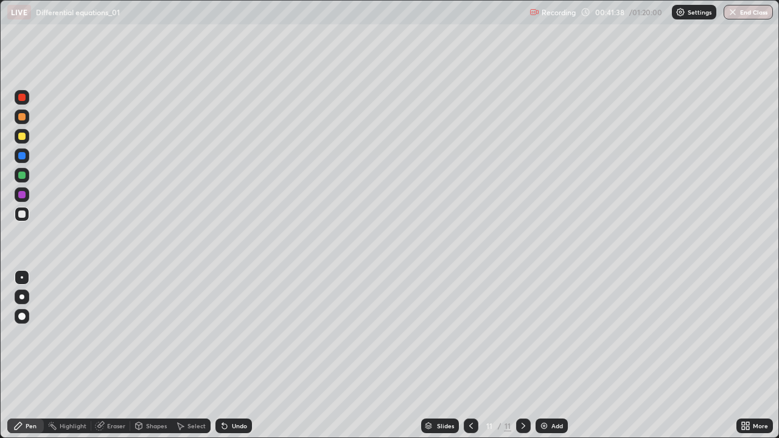
click at [240, 355] on div "Undo" at bounding box center [233, 426] width 37 height 15
click at [241, 355] on div "Undo" at bounding box center [233, 426] width 37 height 15
click at [240, 355] on div "Undo" at bounding box center [233, 426] width 37 height 15
click at [238, 355] on div "Undo" at bounding box center [239, 426] width 15 height 6
click at [236, 355] on div "Undo" at bounding box center [233, 426] width 37 height 15
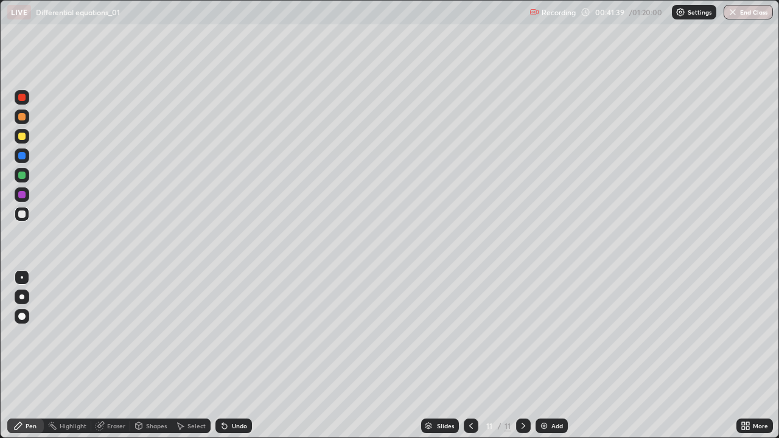
click at [237, 355] on div "Undo" at bounding box center [233, 426] width 37 height 15
click at [243, 355] on div "Undo" at bounding box center [239, 426] width 15 height 6
click at [24, 139] on div at bounding box center [21, 136] width 7 height 7
click at [24, 117] on div at bounding box center [21, 116] width 7 height 7
click at [543, 355] on img at bounding box center [544, 426] width 10 height 10
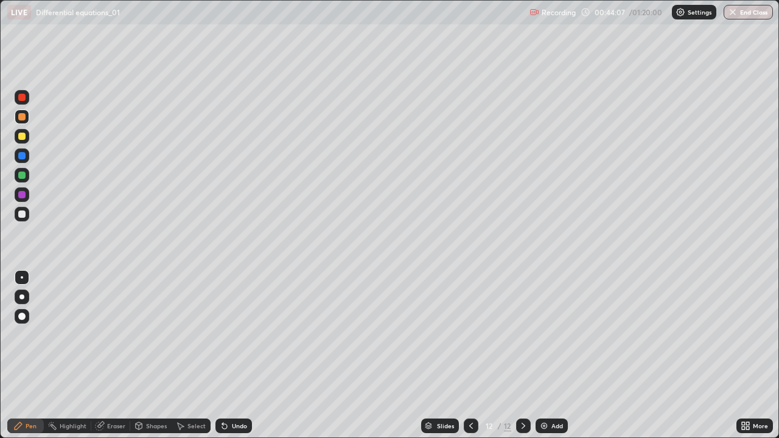
click at [22, 99] on div at bounding box center [21, 97] width 7 height 7
click at [236, 355] on div "Undo" at bounding box center [239, 426] width 15 height 6
click at [237, 355] on div "Undo" at bounding box center [239, 426] width 15 height 6
click at [239, 355] on div "Undo" at bounding box center [239, 426] width 15 height 6
click at [241, 355] on div "Undo" at bounding box center [239, 426] width 15 height 6
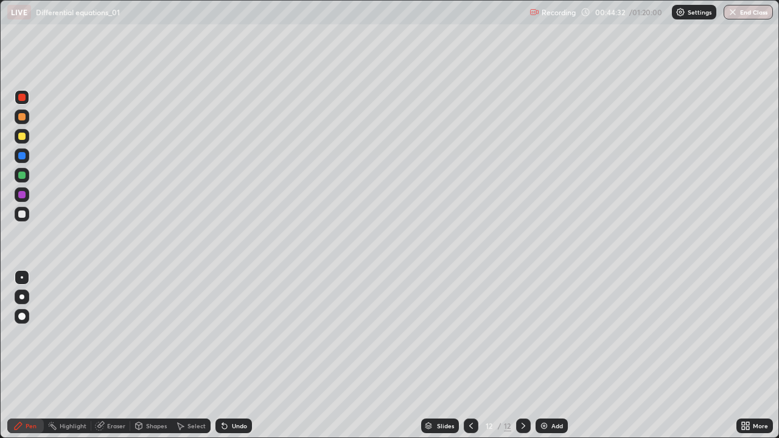
click at [245, 355] on div "Undo" at bounding box center [239, 426] width 15 height 6
click at [547, 355] on img at bounding box center [544, 426] width 10 height 10
click at [21, 220] on div at bounding box center [22, 214] width 15 height 15
click at [21, 136] on div at bounding box center [21, 136] width 7 height 7
click at [237, 355] on div "Undo" at bounding box center [233, 426] width 37 height 15
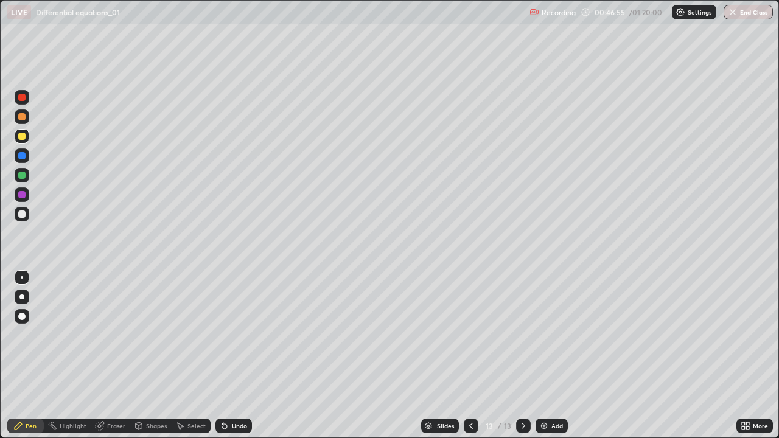
click at [236, 355] on div "Undo" at bounding box center [233, 426] width 37 height 15
click at [21, 120] on div at bounding box center [21, 116] width 7 height 7
click at [157, 355] on div "Shapes" at bounding box center [156, 426] width 21 height 6
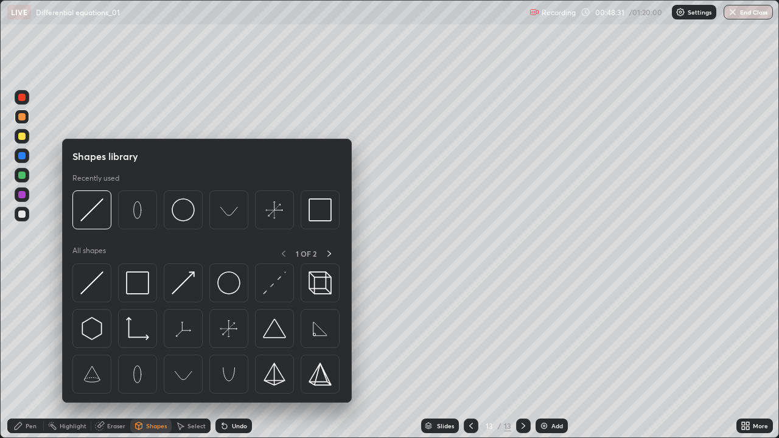
click at [120, 355] on div "Eraser" at bounding box center [110, 426] width 39 height 15
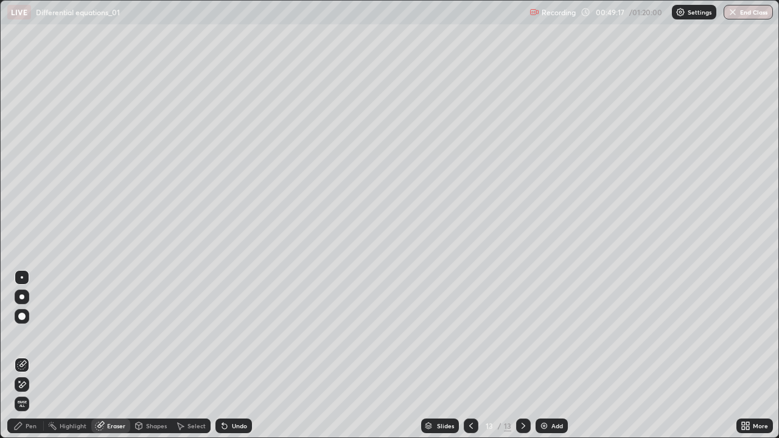
click at [193, 355] on div "Select" at bounding box center [196, 426] width 18 height 6
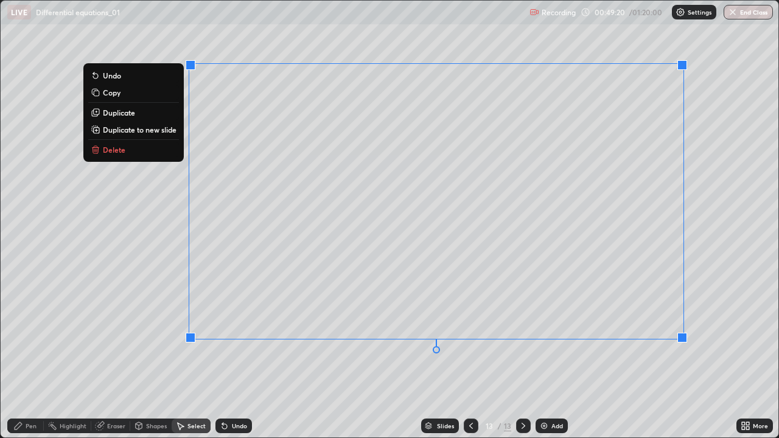
click at [165, 152] on button "Delete" at bounding box center [133, 149] width 91 height 15
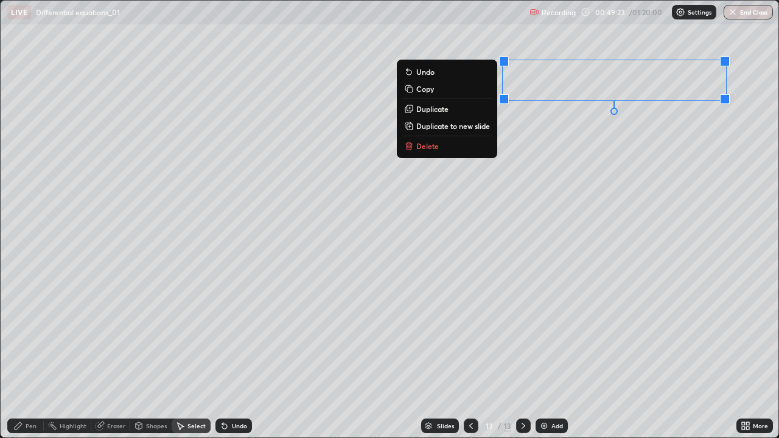
click at [477, 151] on button "Delete" at bounding box center [447, 146] width 91 height 15
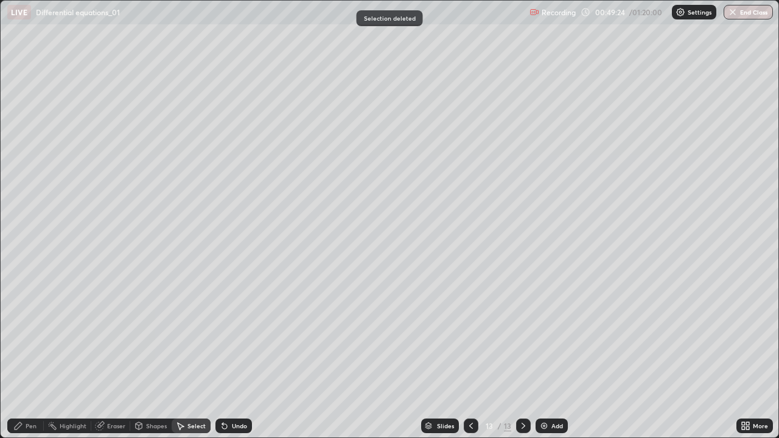
click at [46, 355] on div "Highlight" at bounding box center [67, 426] width 47 height 15
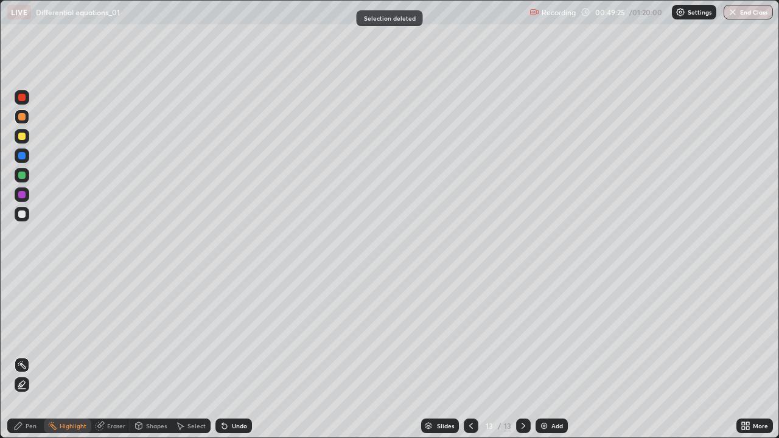
click at [19, 139] on div at bounding box center [21, 136] width 7 height 7
click at [31, 355] on div "Pen" at bounding box center [31, 426] width 11 height 6
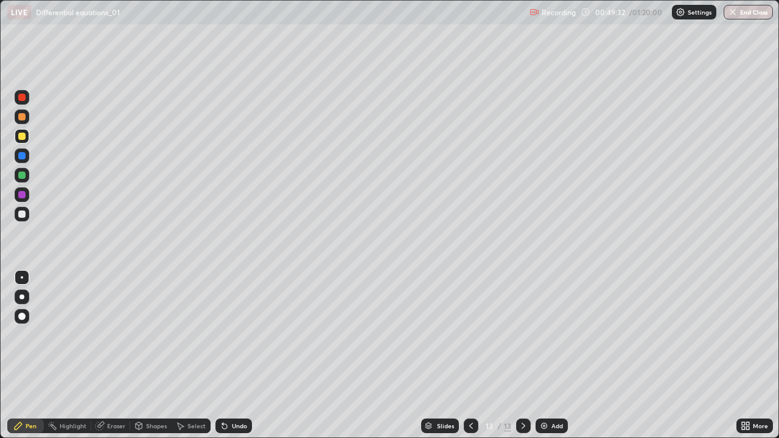
click at [232, 355] on div "Undo" at bounding box center [239, 426] width 15 height 6
click at [236, 355] on div "Undo" at bounding box center [239, 426] width 15 height 6
click at [237, 355] on div "Undo" at bounding box center [233, 426] width 37 height 15
click at [238, 355] on div "Undo" at bounding box center [233, 426] width 37 height 15
click at [241, 355] on div "Undo" at bounding box center [233, 426] width 37 height 15
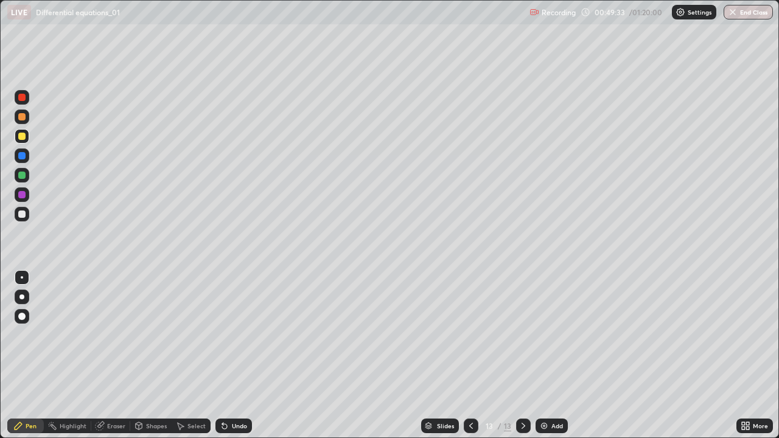
click at [246, 355] on div "Undo" at bounding box center [233, 426] width 37 height 15
click at [249, 355] on div "Undo" at bounding box center [233, 426] width 37 height 15
click at [248, 355] on div "Undo" at bounding box center [233, 426] width 37 height 15
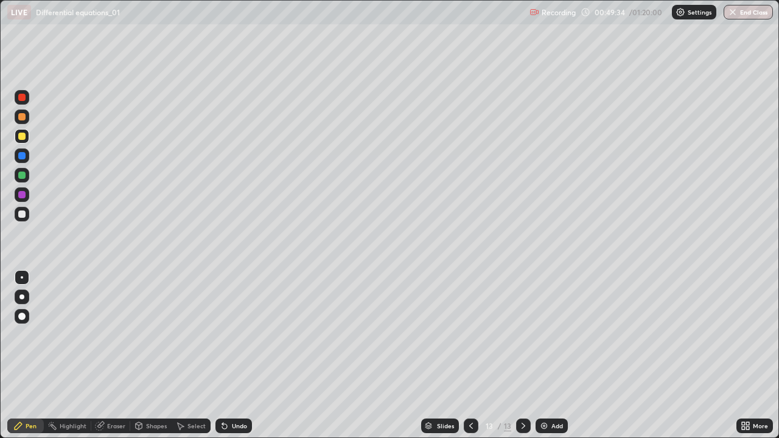
click at [248, 355] on div "Undo" at bounding box center [233, 426] width 37 height 15
click at [250, 355] on div "Undo" at bounding box center [233, 426] width 37 height 15
click at [248, 355] on div "Undo" at bounding box center [233, 426] width 37 height 15
click at [191, 355] on div "Select" at bounding box center [196, 426] width 18 height 6
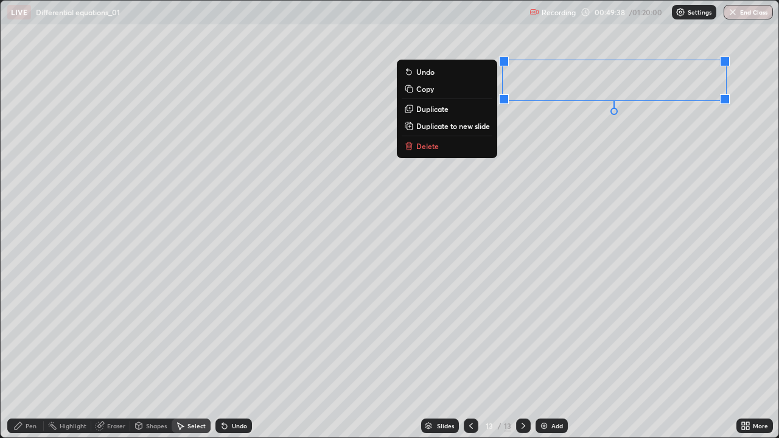
click at [458, 147] on button "Delete" at bounding box center [447, 146] width 91 height 15
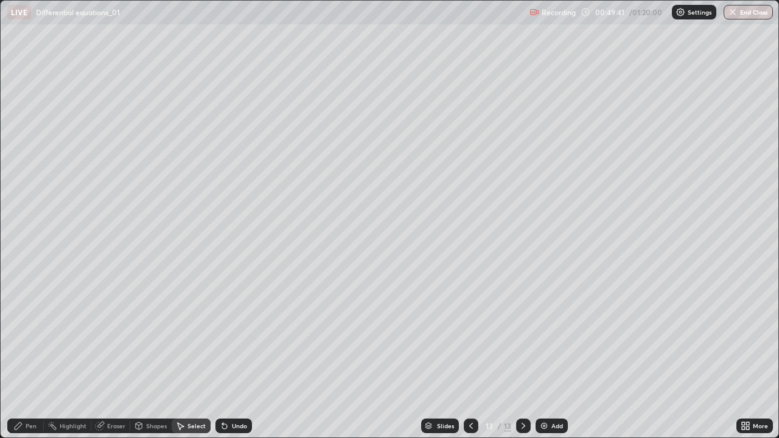
click at [49, 355] on circle at bounding box center [48, 424] width 1 height 1
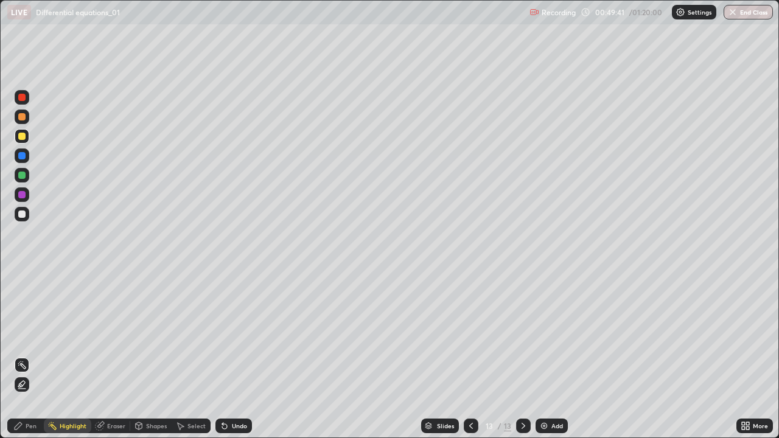
click at [22, 117] on div at bounding box center [21, 116] width 7 height 7
click at [32, 355] on div "Pen" at bounding box center [31, 426] width 11 height 6
click at [21, 177] on div at bounding box center [21, 175] width 7 height 7
click at [192, 355] on div "Select" at bounding box center [196, 426] width 18 height 6
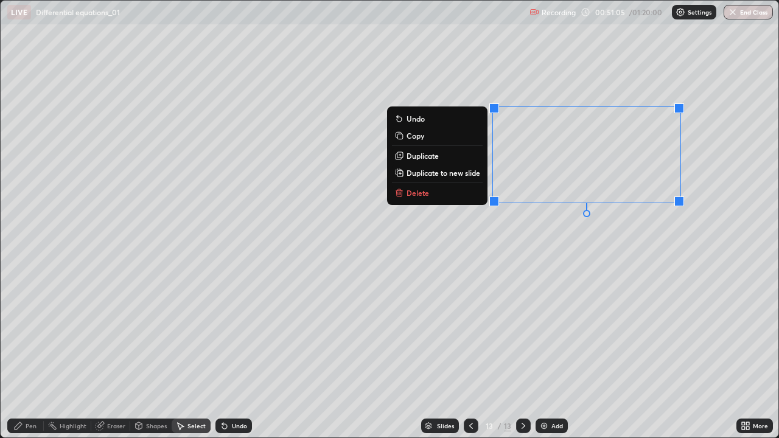
click at [450, 194] on button "Delete" at bounding box center [437, 193] width 91 height 15
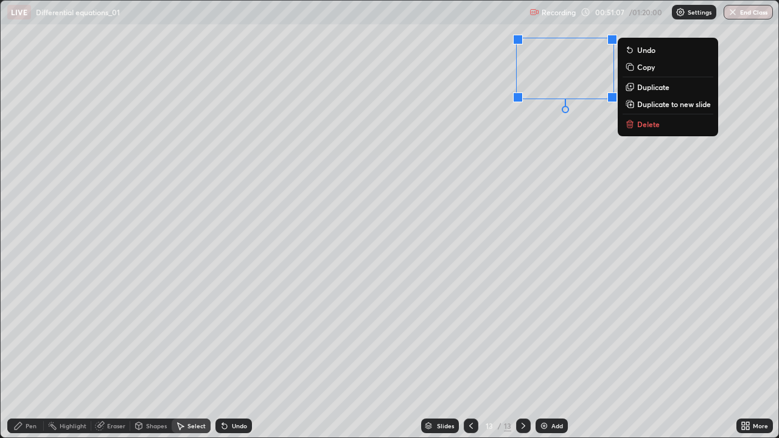
click at [643, 131] on button "Delete" at bounding box center [667, 124] width 91 height 15
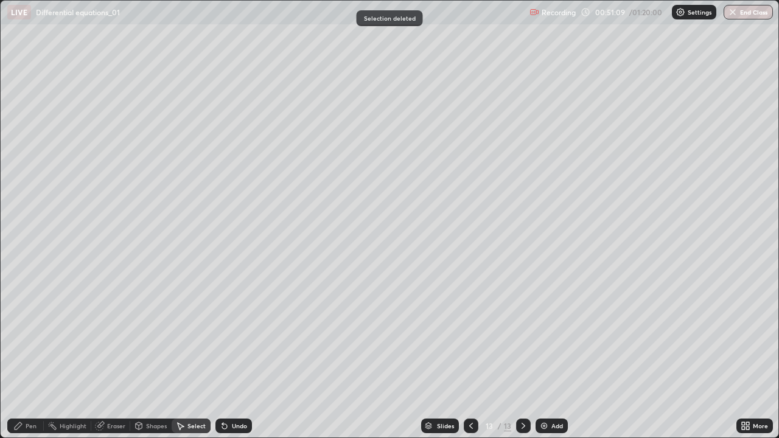
click at [40, 355] on div "Pen" at bounding box center [25, 426] width 37 height 15
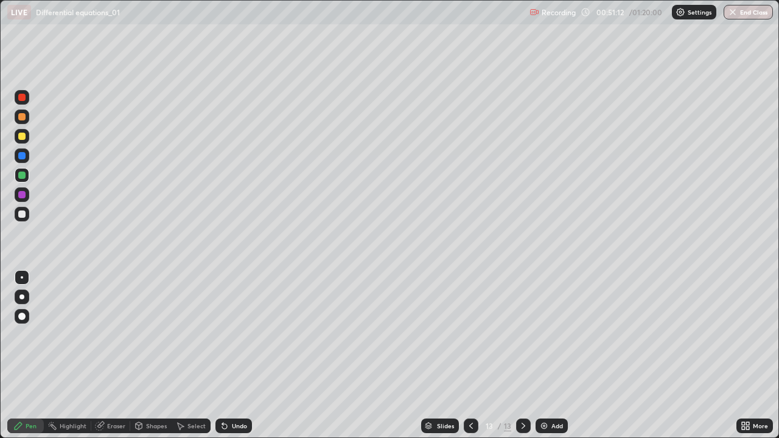
click at [472, 355] on div at bounding box center [471, 426] width 15 height 15
click at [470, 355] on icon at bounding box center [471, 426] width 10 height 10
click at [523, 355] on icon at bounding box center [523, 426] width 10 height 10
click at [524, 355] on div at bounding box center [523, 426] width 15 height 15
click at [522, 355] on icon at bounding box center [523, 426] width 10 height 10
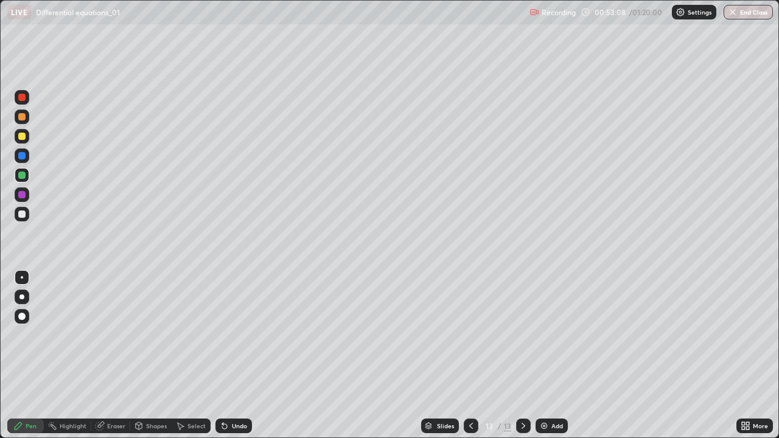
click at [544, 355] on div "Add" at bounding box center [551, 426] width 32 height 15
click at [23, 142] on div at bounding box center [22, 136] width 15 height 15
click at [223, 355] on icon at bounding box center [224, 426] width 5 height 5
click at [24, 221] on div at bounding box center [22, 214] width 15 height 15
click at [540, 355] on img at bounding box center [544, 426] width 10 height 10
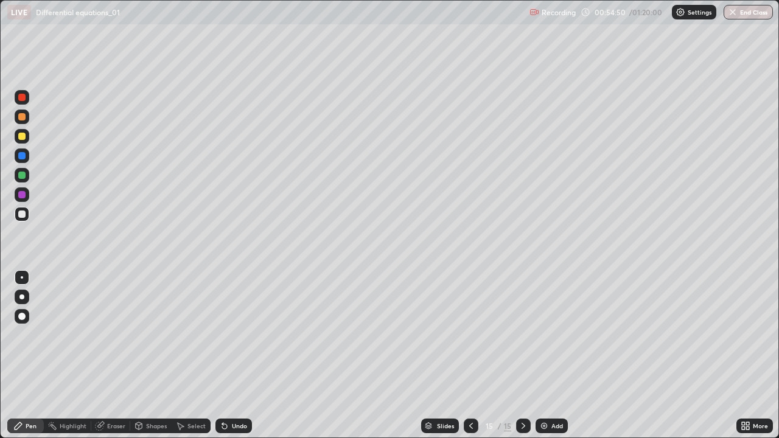
click at [467, 355] on icon at bounding box center [471, 426] width 10 height 10
click at [546, 355] on img at bounding box center [544, 426] width 10 height 10
click at [23, 120] on div at bounding box center [21, 116] width 7 height 7
click at [26, 157] on div at bounding box center [22, 155] width 15 height 15
click at [24, 177] on div at bounding box center [21, 175] width 7 height 7
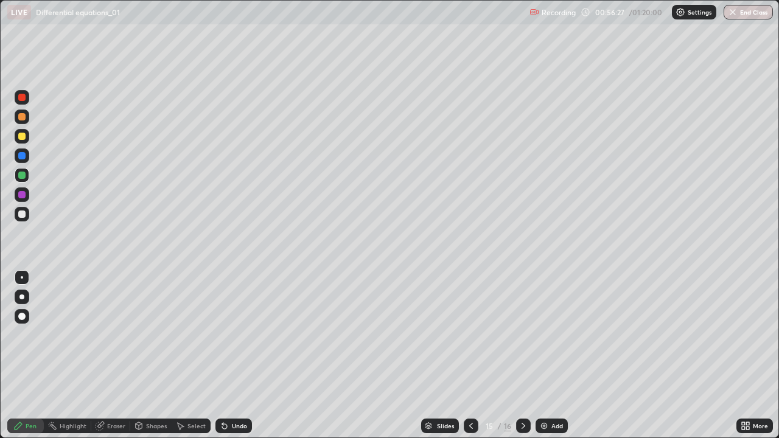
click at [18, 200] on div at bounding box center [22, 194] width 15 height 15
click at [223, 355] on icon at bounding box center [225, 426] width 10 height 10
click at [470, 355] on icon at bounding box center [471, 426] width 4 height 6
click at [528, 355] on div at bounding box center [523, 426] width 15 height 15
click at [24, 141] on div at bounding box center [22, 136] width 15 height 15
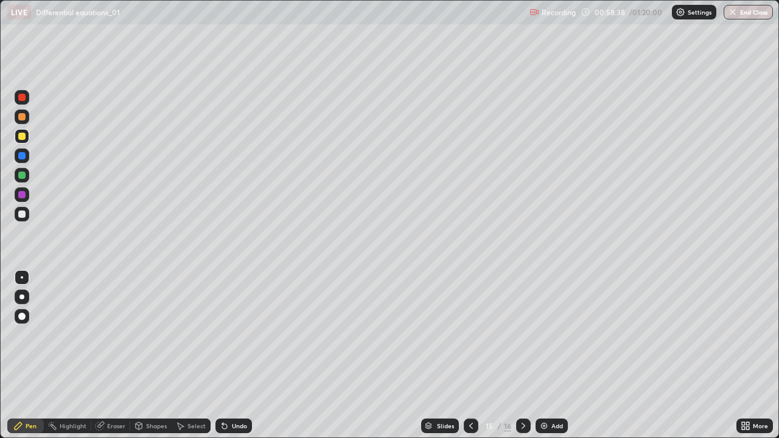
click at [21, 157] on div at bounding box center [21, 155] width 7 height 7
click at [18, 136] on div at bounding box center [21, 136] width 7 height 7
click at [556, 355] on div "Add" at bounding box center [557, 426] width 12 height 6
click at [243, 355] on div "Undo" at bounding box center [239, 426] width 15 height 6
click at [240, 355] on div "Undo" at bounding box center [239, 426] width 15 height 6
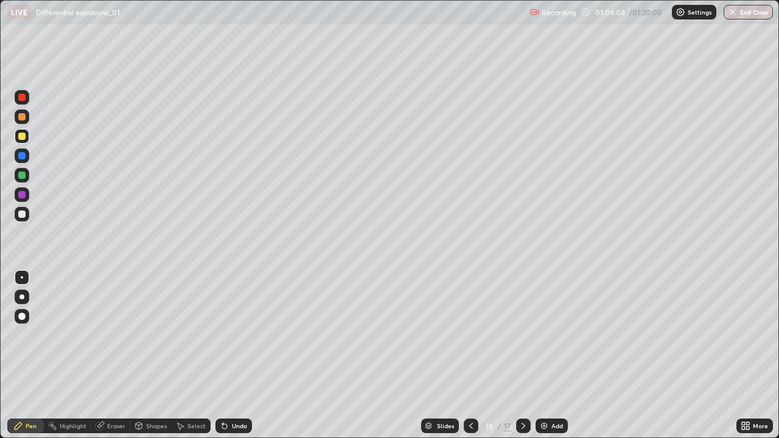
click at [233, 355] on div "Undo" at bounding box center [239, 426] width 15 height 6
click at [234, 355] on div "Undo" at bounding box center [233, 426] width 37 height 15
click at [22, 179] on div at bounding box center [22, 175] width 15 height 15
click at [30, 217] on div at bounding box center [21, 213] width 19 height 19
click at [191, 355] on div "Select" at bounding box center [196, 426] width 18 height 6
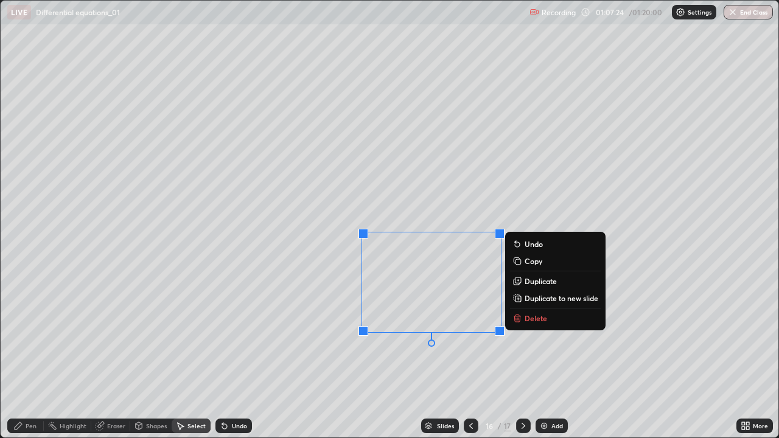
click at [538, 318] on p "Delete" at bounding box center [535, 318] width 23 height 10
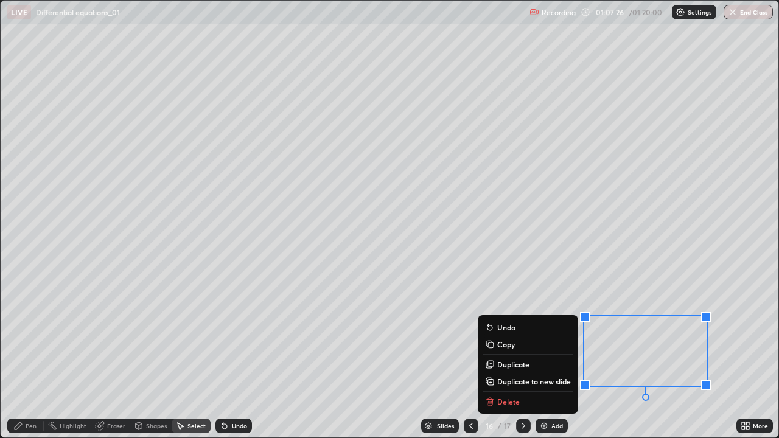
click at [501, 355] on p "Delete" at bounding box center [508, 402] width 23 height 10
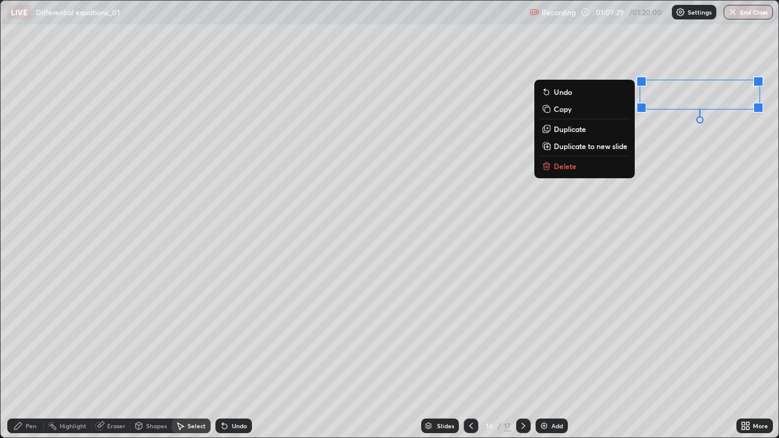
click at [574, 170] on button "Delete" at bounding box center [584, 166] width 91 height 15
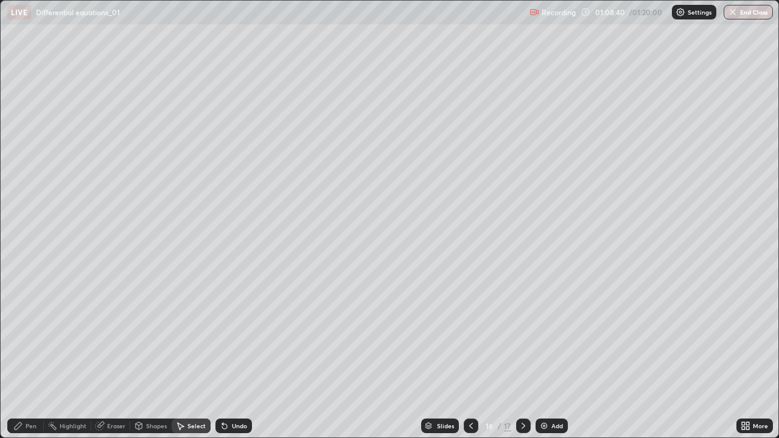
click at [32, 355] on div "Pen" at bounding box center [31, 426] width 11 height 6
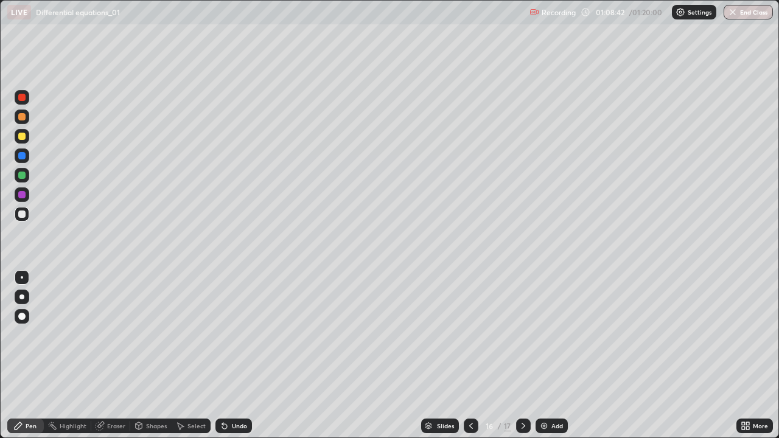
click at [23, 119] on div at bounding box center [21, 116] width 7 height 7
click at [22, 214] on div at bounding box center [21, 214] width 7 height 7
click at [236, 355] on div "Undo" at bounding box center [233, 426] width 37 height 15
click at [522, 355] on icon at bounding box center [523, 426] width 10 height 10
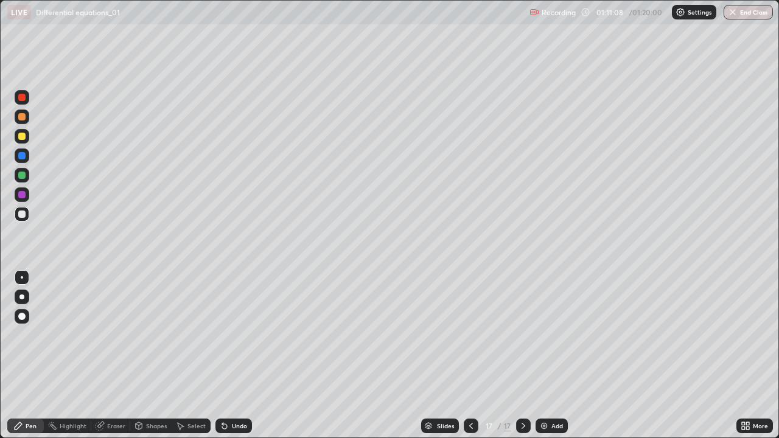
click at [522, 355] on icon at bounding box center [523, 426] width 10 height 10
click at [521, 355] on icon at bounding box center [523, 426] width 10 height 10
click at [114, 355] on div "Eraser" at bounding box center [116, 426] width 18 height 6
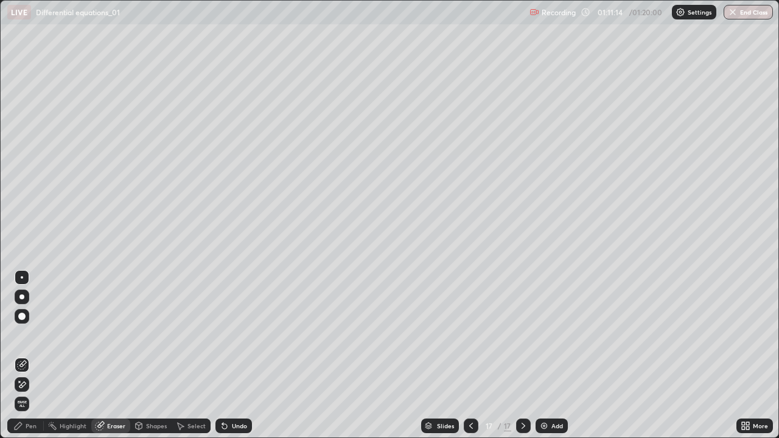
click at [26, 355] on div "Pen" at bounding box center [25, 426] width 37 height 15
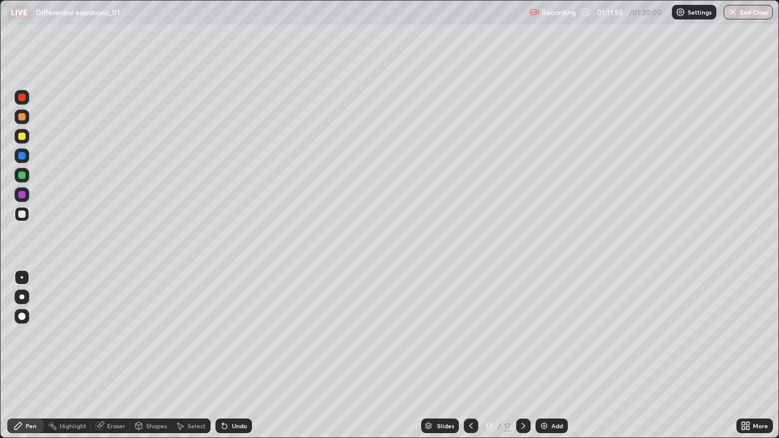
click at [221, 355] on icon at bounding box center [225, 426] width 10 height 10
click at [222, 355] on icon at bounding box center [222, 423] width 1 height 1
click at [23, 134] on div at bounding box center [21, 136] width 7 height 7
click at [226, 355] on div "Undo" at bounding box center [233, 426] width 37 height 15
click at [20, 219] on div at bounding box center [22, 214] width 15 height 15
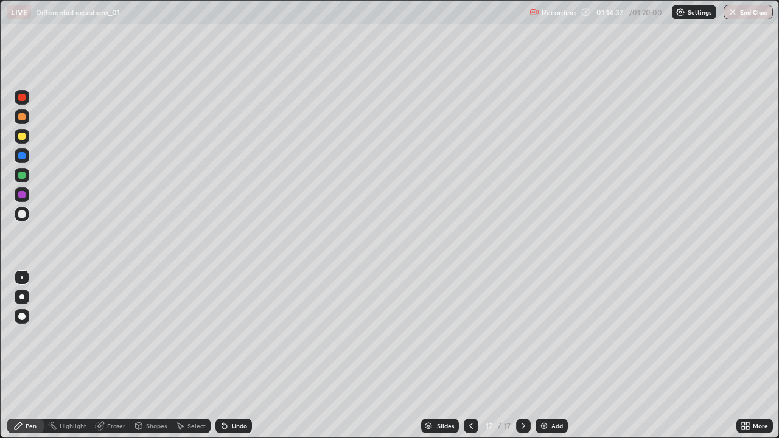
click at [540, 355] on img at bounding box center [544, 426] width 10 height 10
click at [23, 119] on div at bounding box center [21, 116] width 7 height 7
click at [226, 355] on icon at bounding box center [225, 426] width 10 height 10
click at [229, 355] on div "Undo" at bounding box center [233, 426] width 37 height 15
click at [222, 355] on icon at bounding box center [222, 423] width 1 height 1
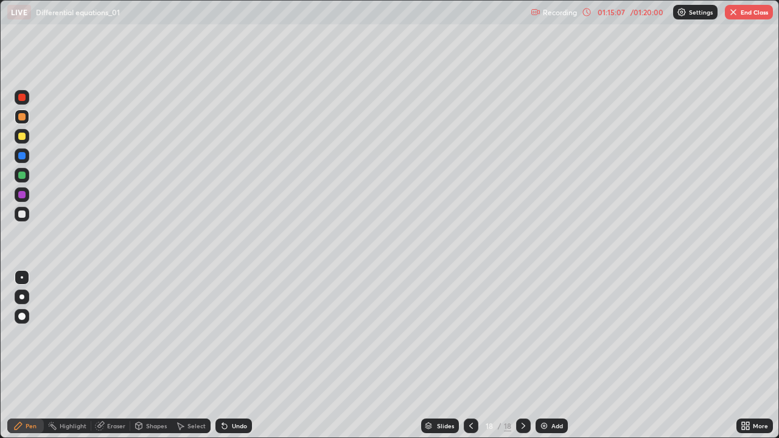
click at [229, 355] on div "Undo" at bounding box center [233, 426] width 37 height 15
click at [232, 355] on div "Undo" at bounding box center [239, 426] width 15 height 6
click at [234, 355] on div "Undo" at bounding box center [239, 426] width 15 height 6
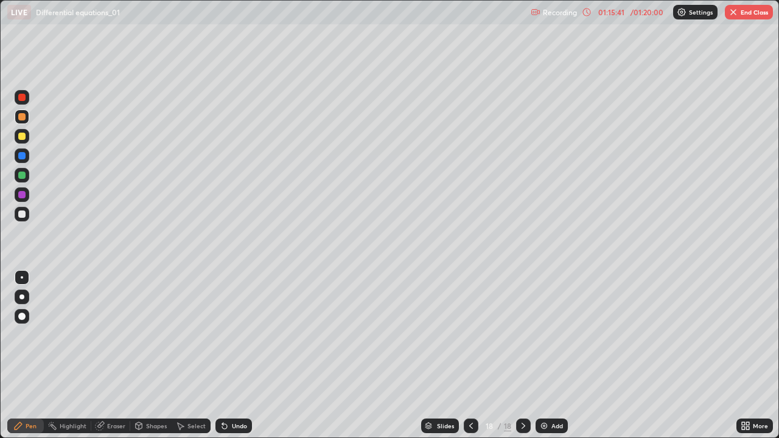
click at [232, 355] on div "Undo" at bounding box center [239, 426] width 15 height 6
click at [234, 355] on div "Undo" at bounding box center [239, 426] width 15 height 6
click at [232, 355] on div "Undo" at bounding box center [239, 426] width 15 height 6
click at [235, 355] on div "Undo" at bounding box center [239, 426] width 15 height 6
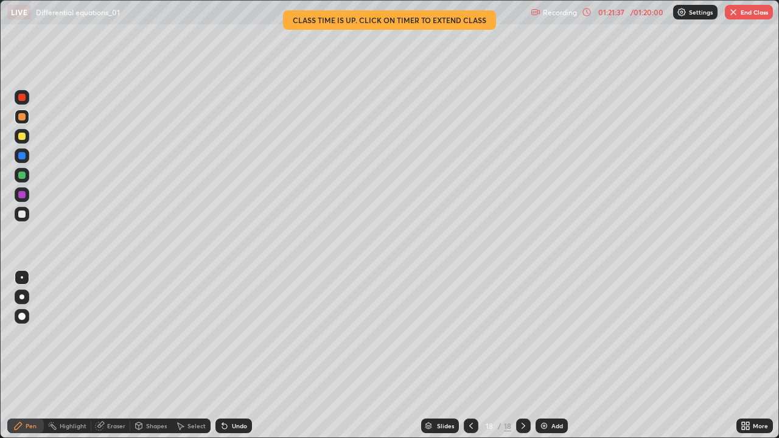
click at [751, 13] on button "End Class" at bounding box center [749, 12] width 48 height 15
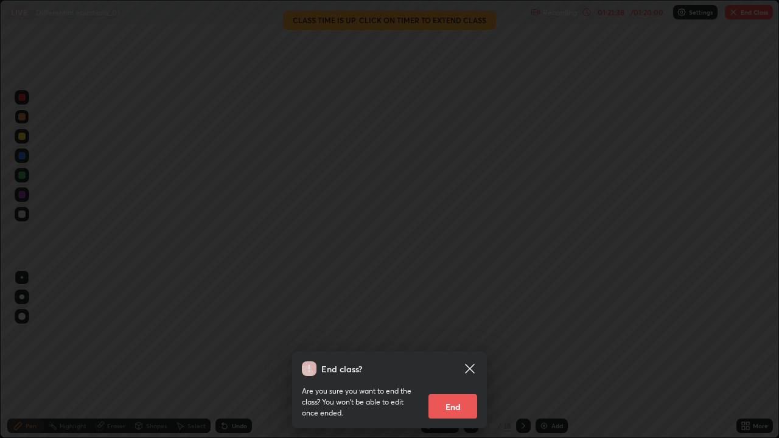
click at [456, 355] on button "End" at bounding box center [452, 406] width 49 height 24
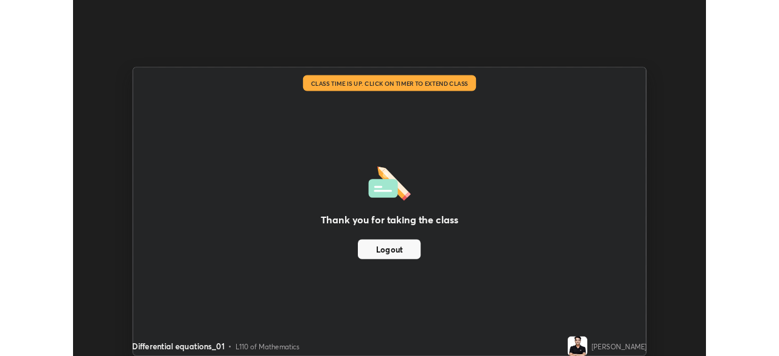
scroll to position [60487, 60065]
